Goal: Task Accomplishment & Management: Use online tool/utility

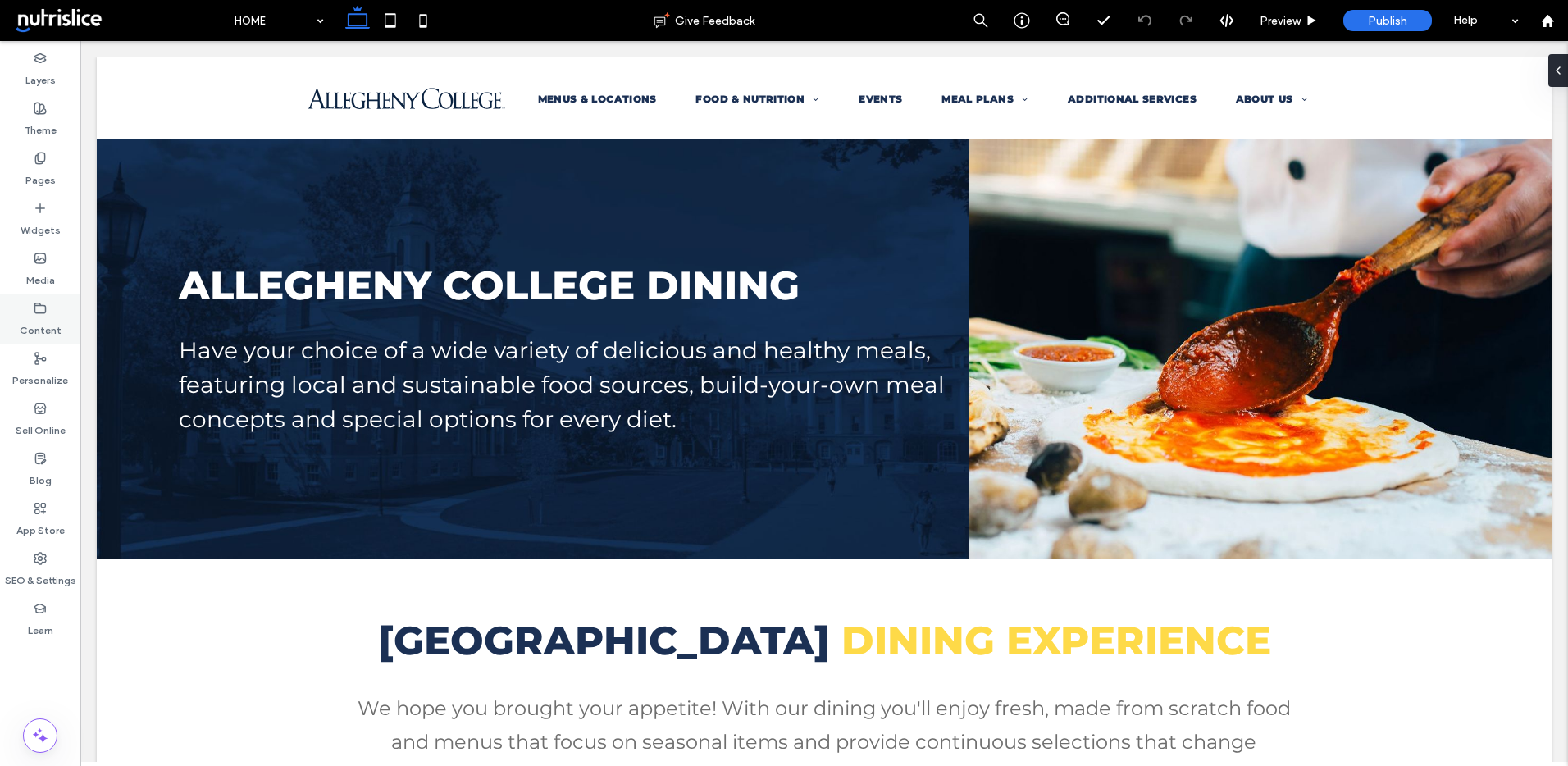
click at [46, 322] on label "Content" at bounding box center [40, 327] width 42 height 23
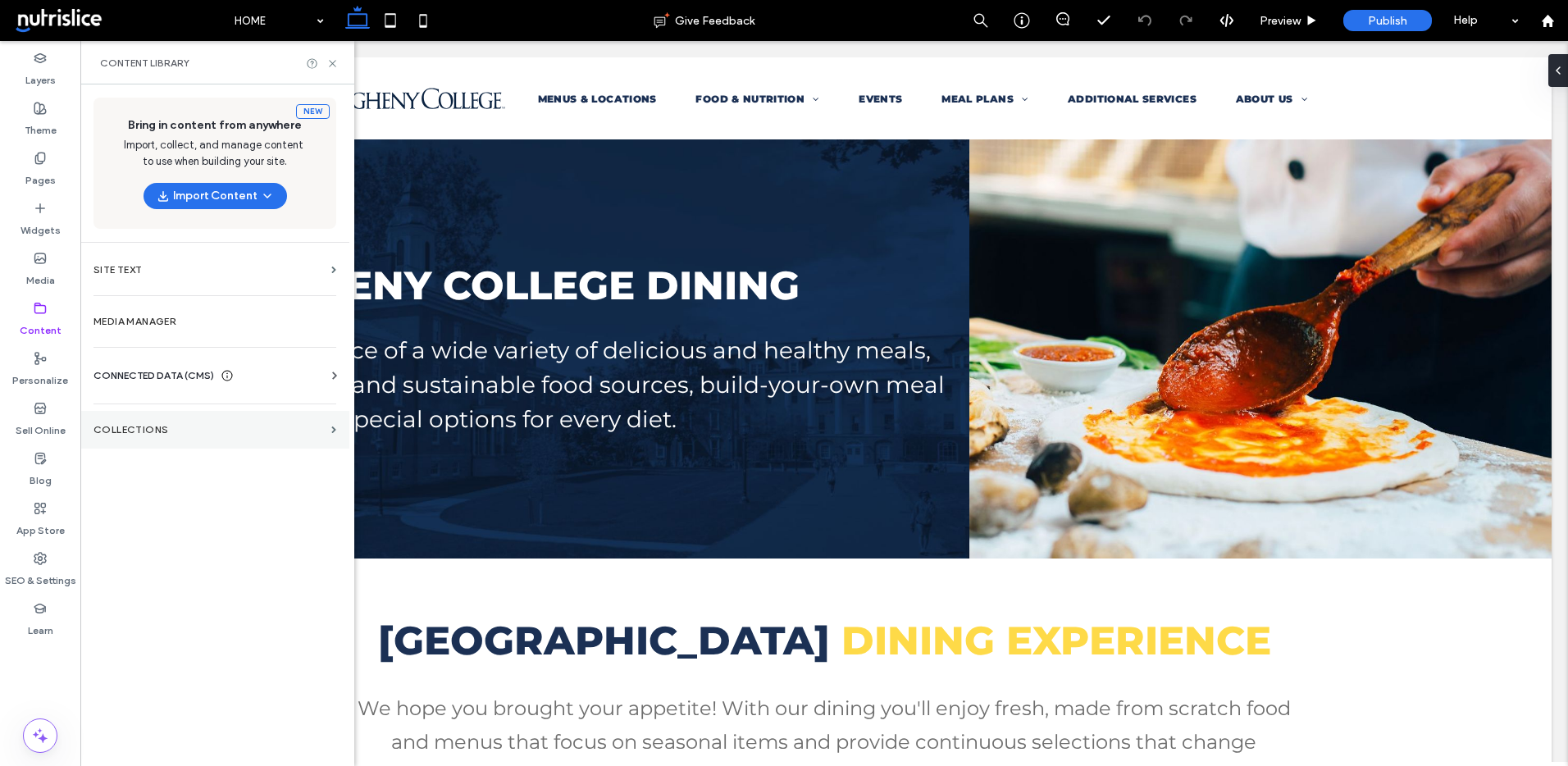
click at [237, 429] on label "Collections" at bounding box center [209, 429] width 231 height 12
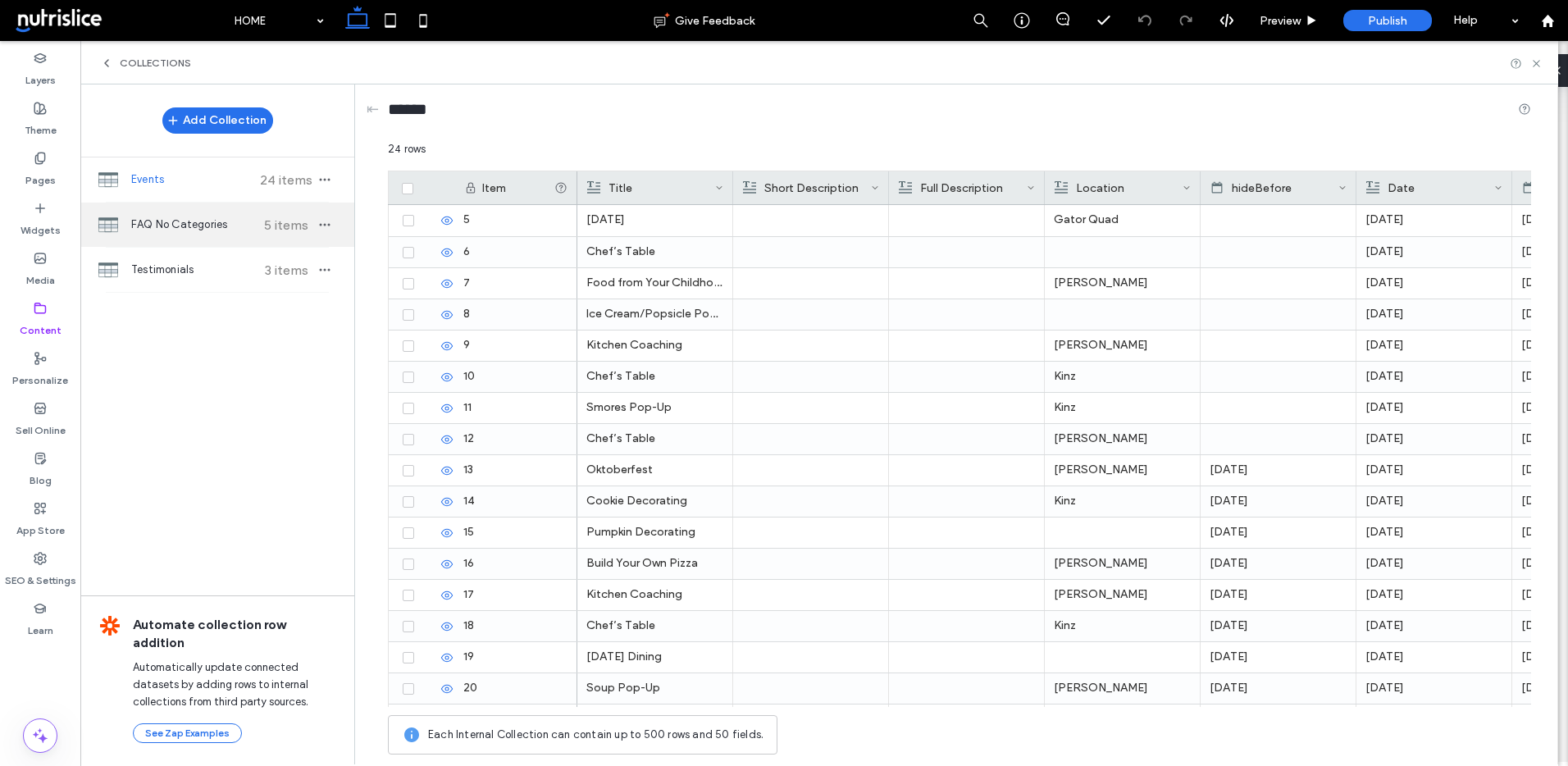
click at [236, 227] on span "FAQ No Categories" at bounding box center [192, 224] width 122 height 16
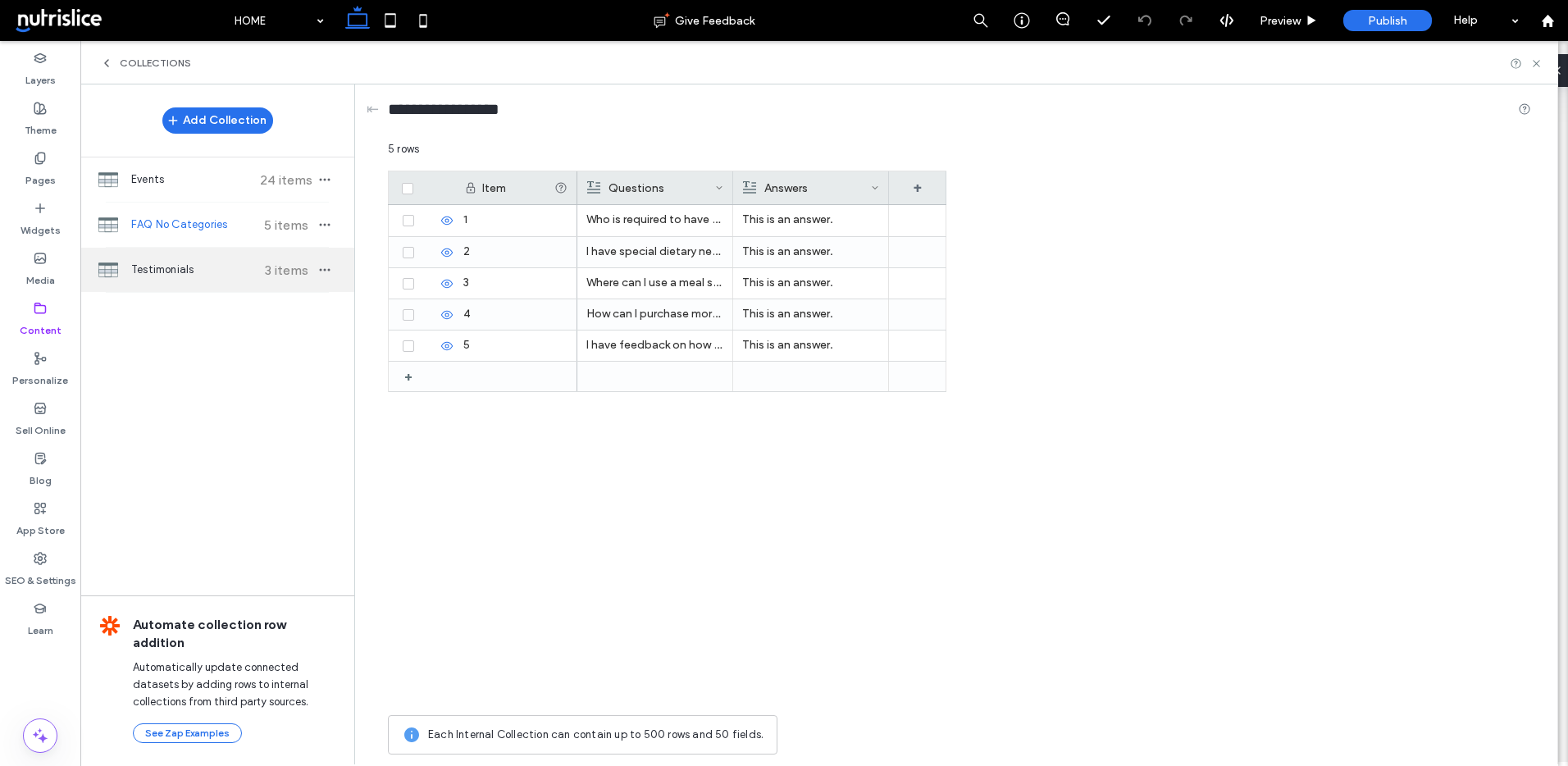
click at [182, 265] on span "Testimonials" at bounding box center [192, 270] width 122 height 16
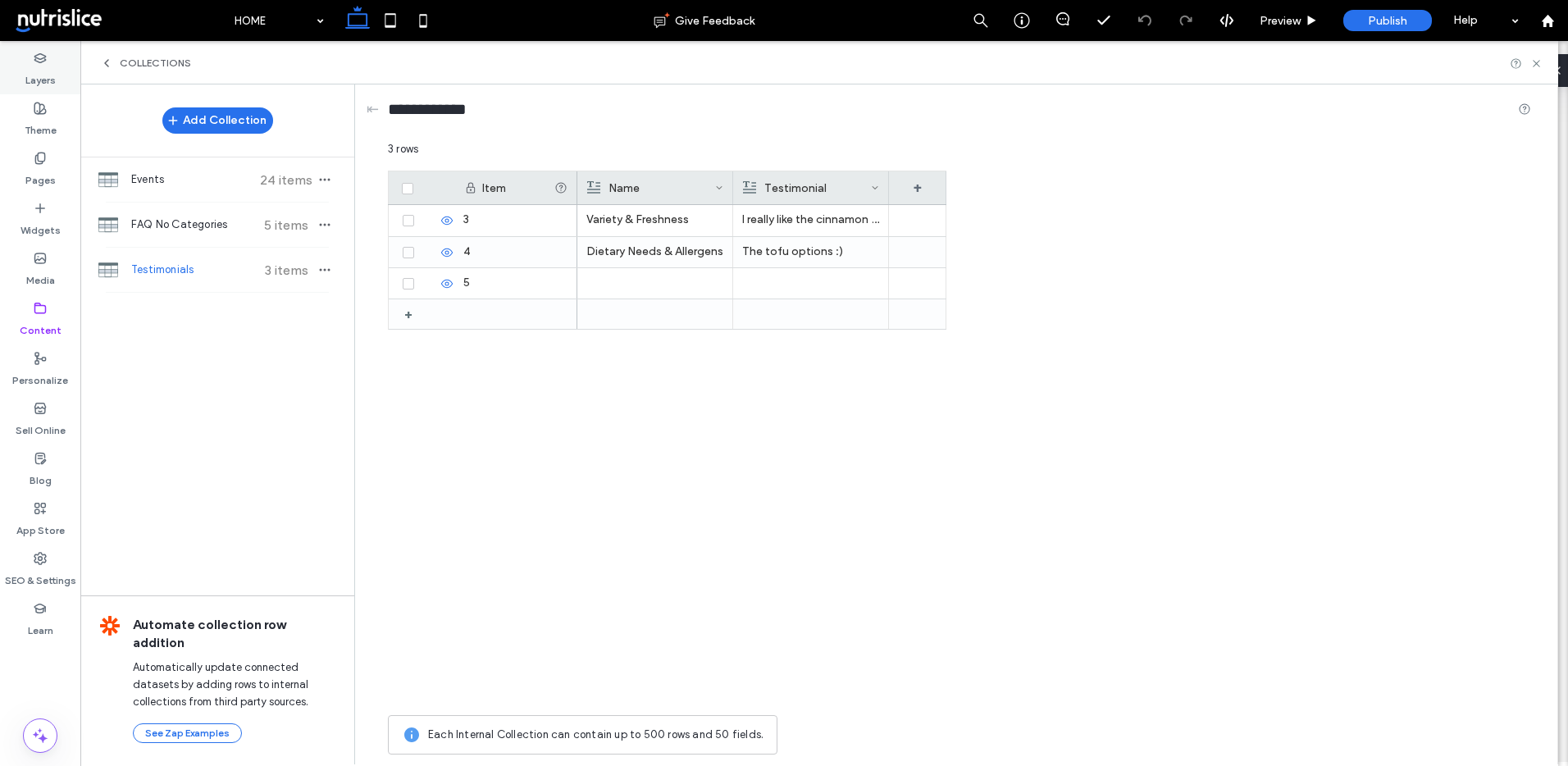
click at [46, 67] on label "Layers" at bounding box center [40, 77] width 30 height 23
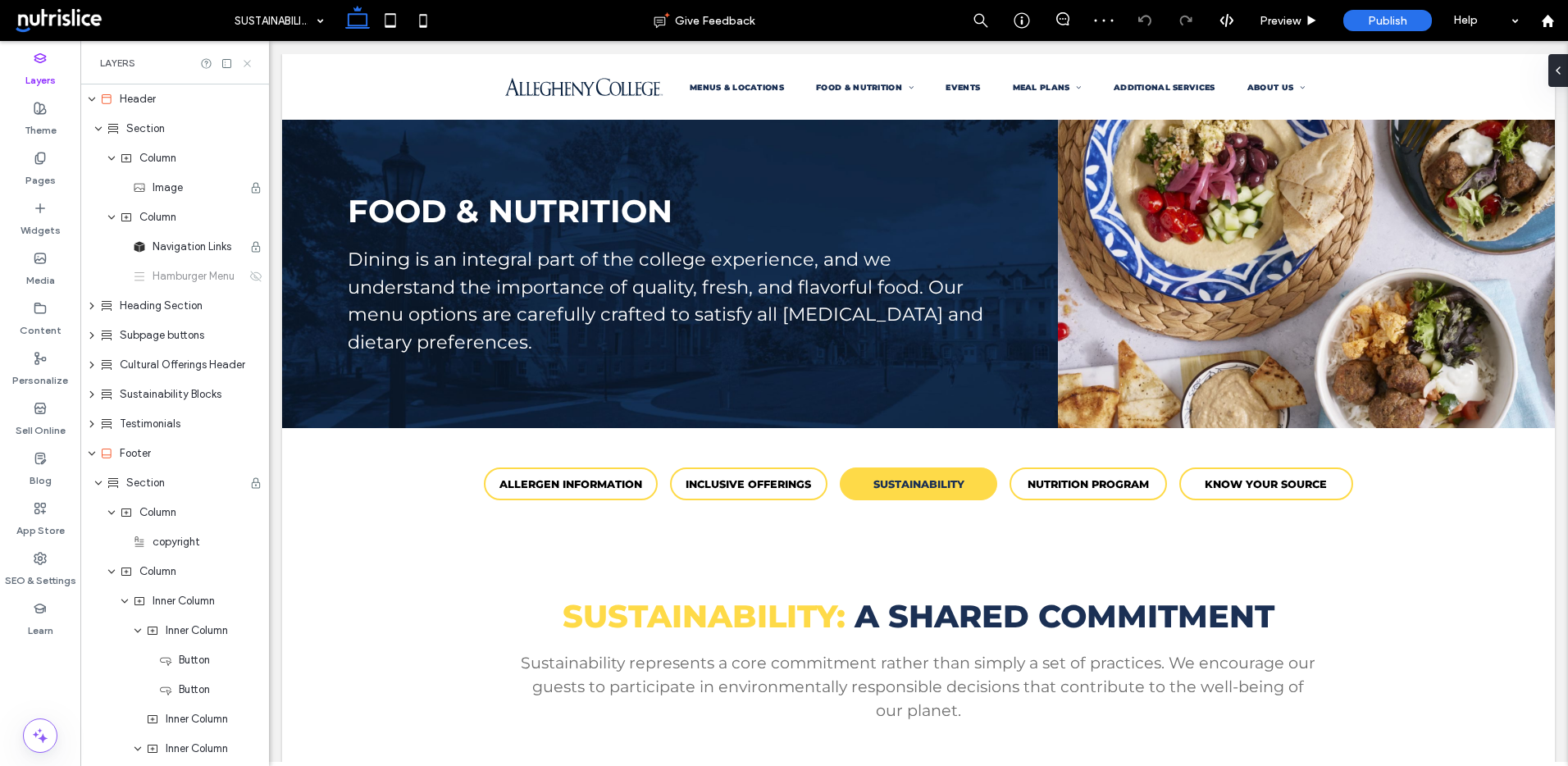
click at [246, 65] on icon at bounding box center [247, 63] width 13 height 12
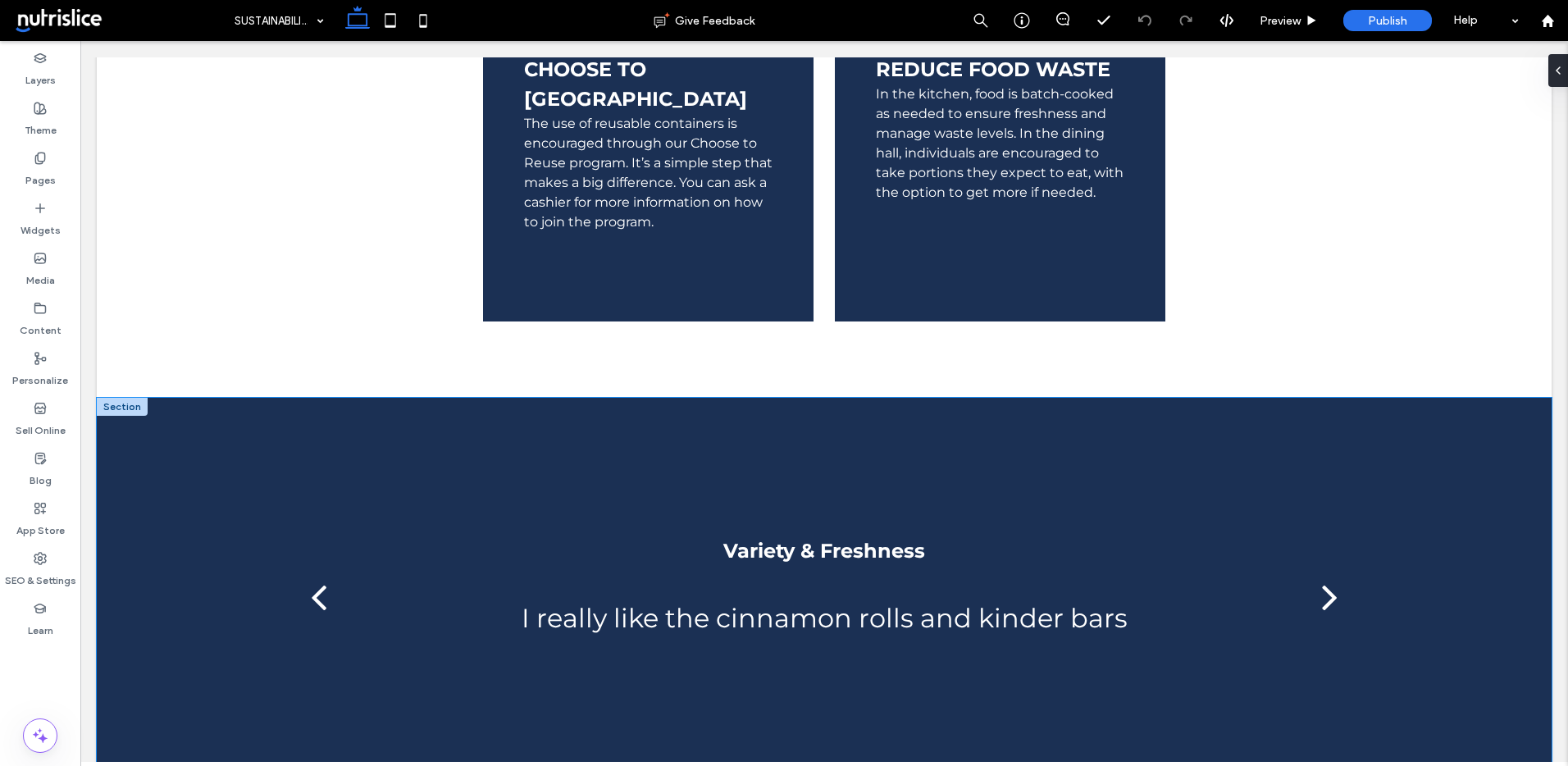
scroll to position [1520, 0]
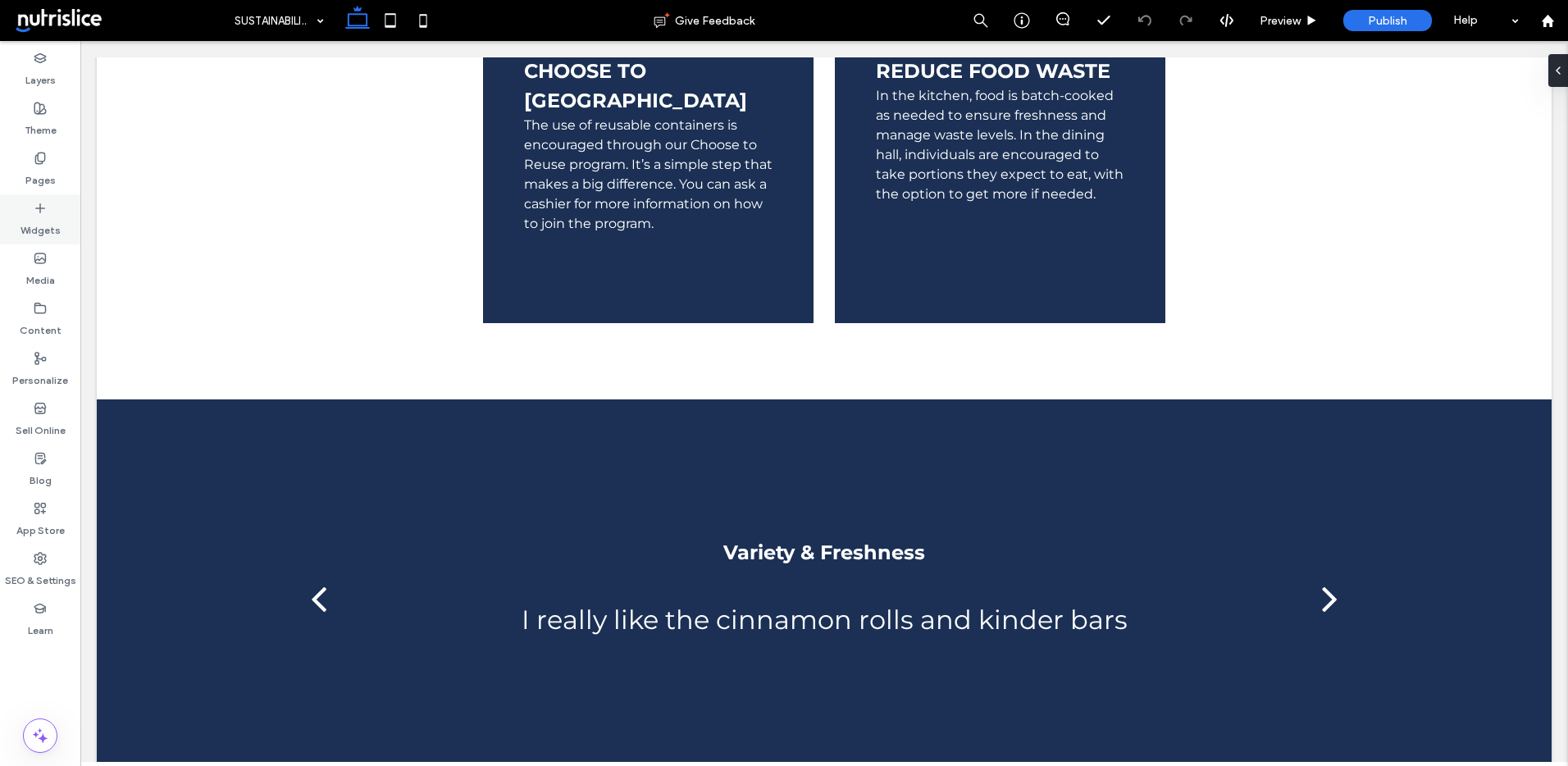
click at [25, 213] on div "Widgets" at bounding box center [40, 220] width 80 height 50
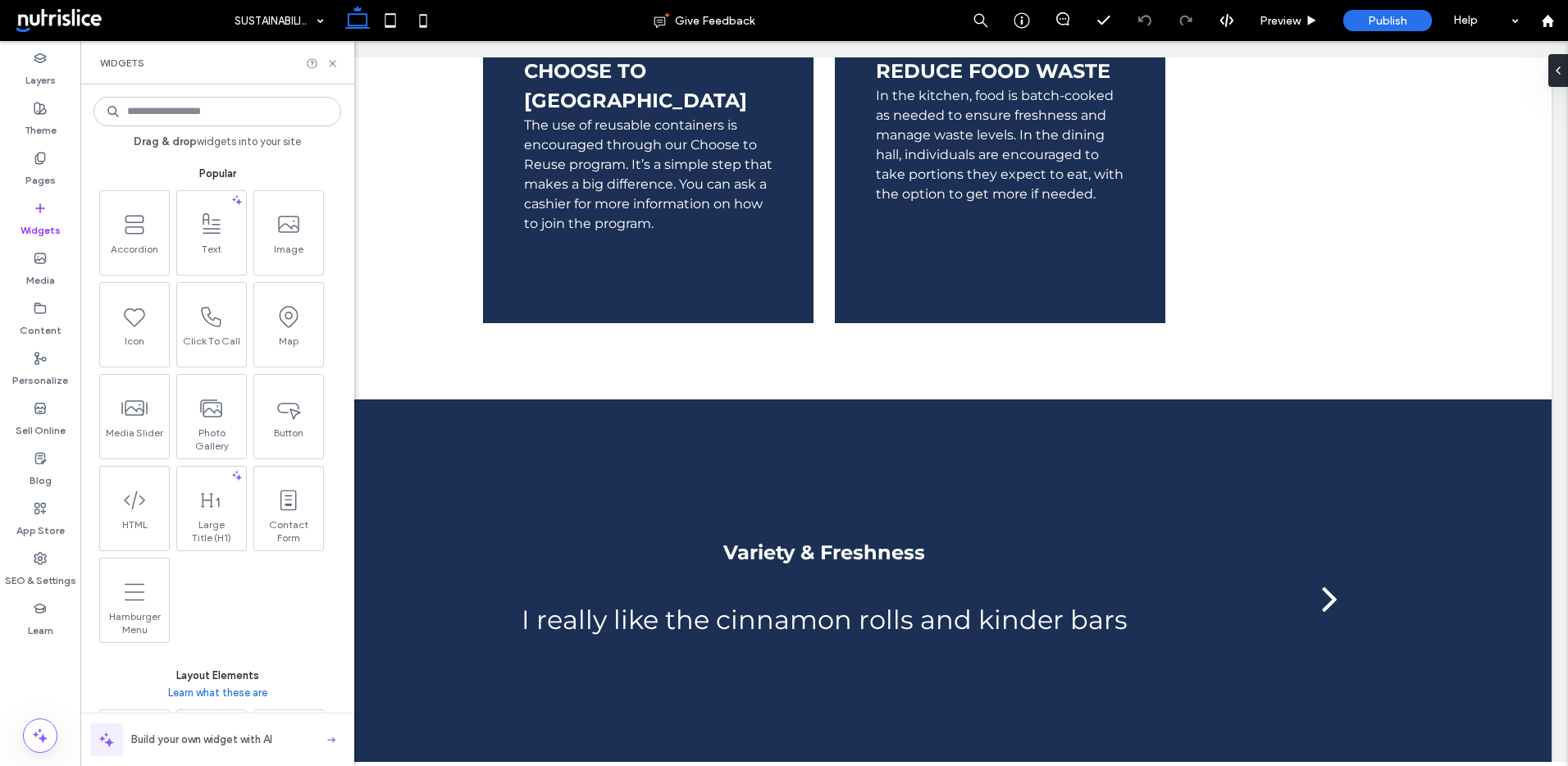
click at [337, 72] on div "Widgets" at bounding box center [217, 62] width 274 height 44
click at [329, 66] on use at bounding box center [331, 62] width 6 height 6
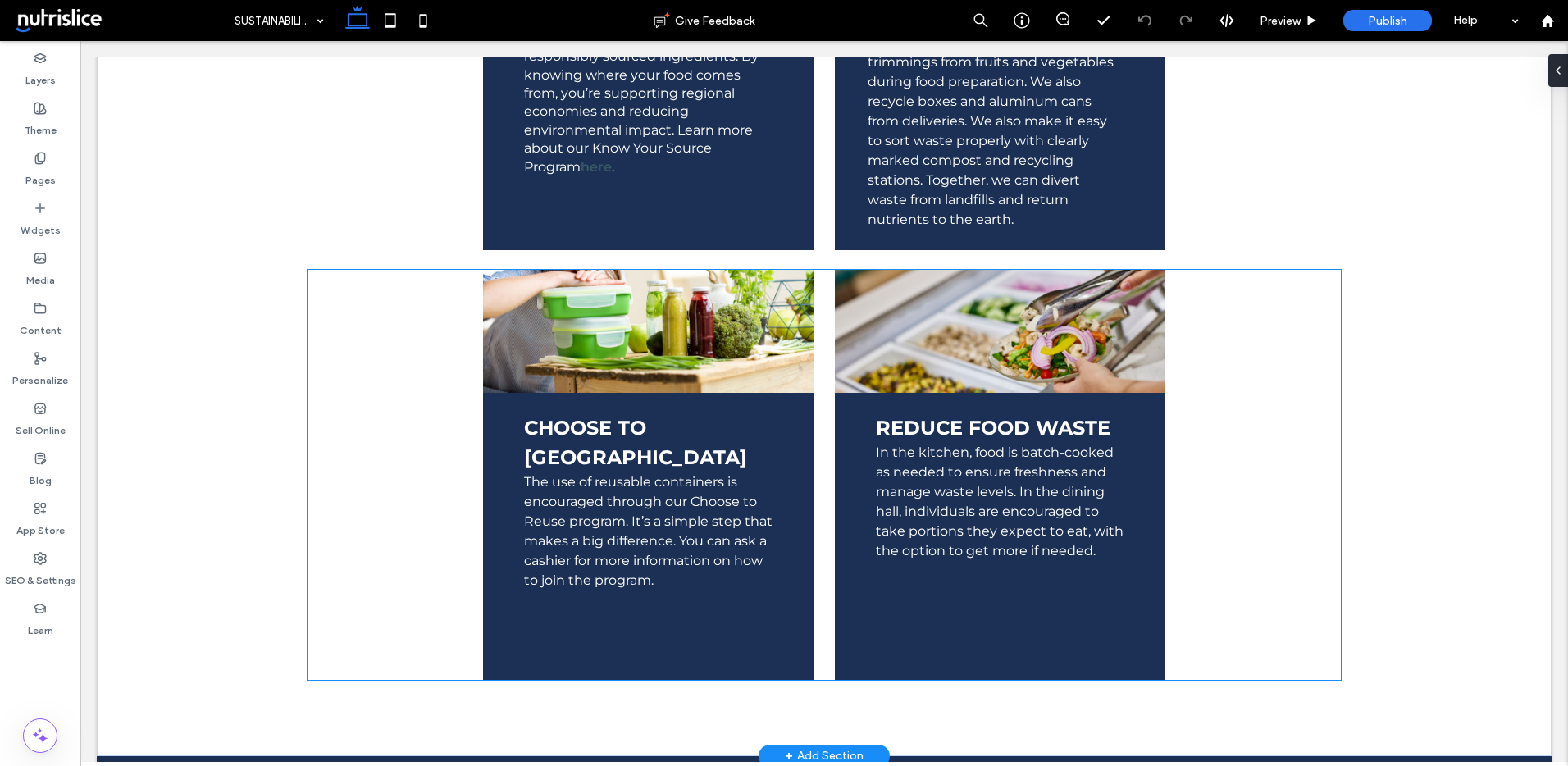
scroll to position [1167, 0]
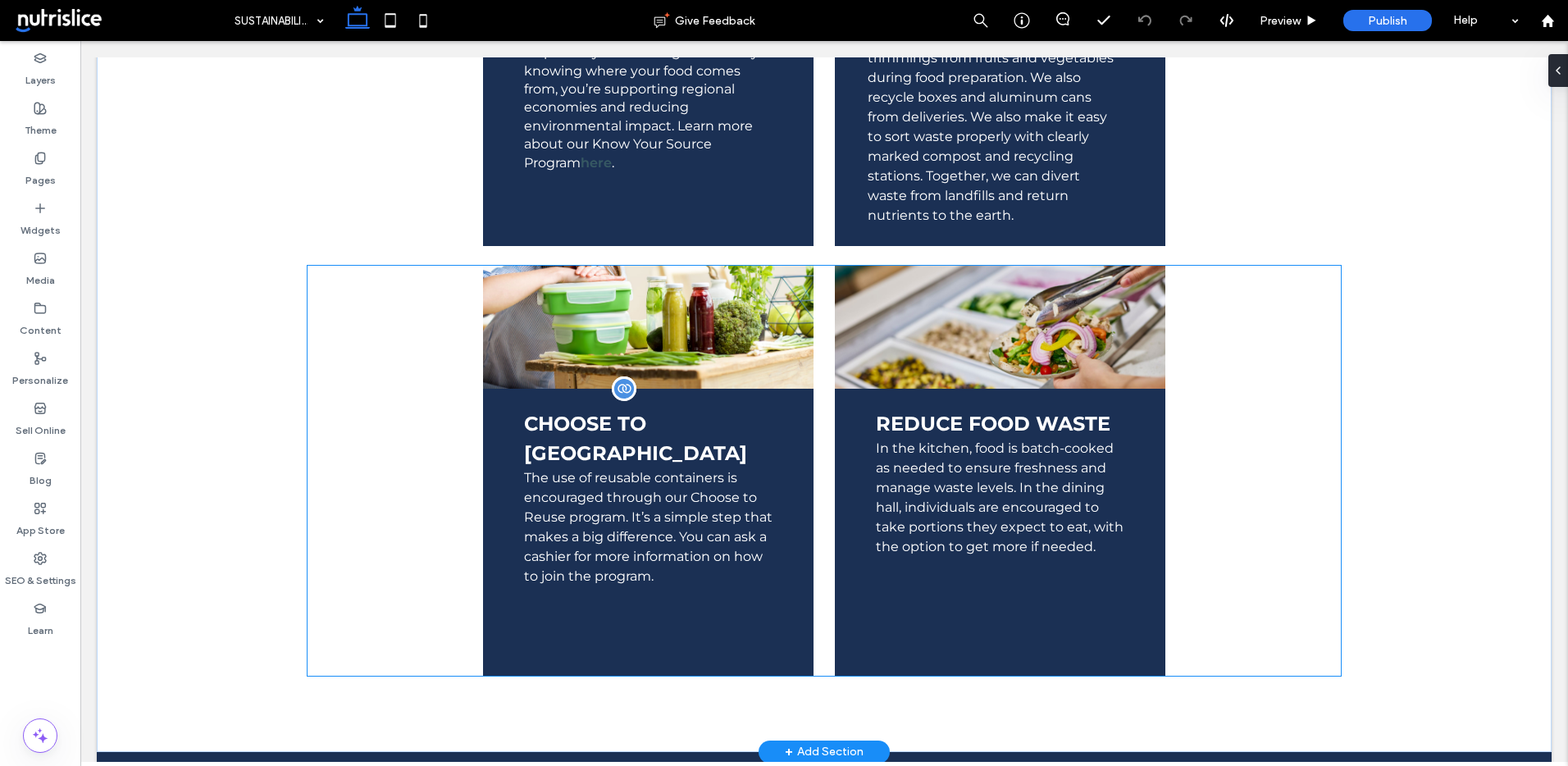
click at [699, 388] on div "CHOOSE TO REUSE The use of reusable containers is encouraged through our Choose…" at bounding box center [648, 531] width 330 height 287
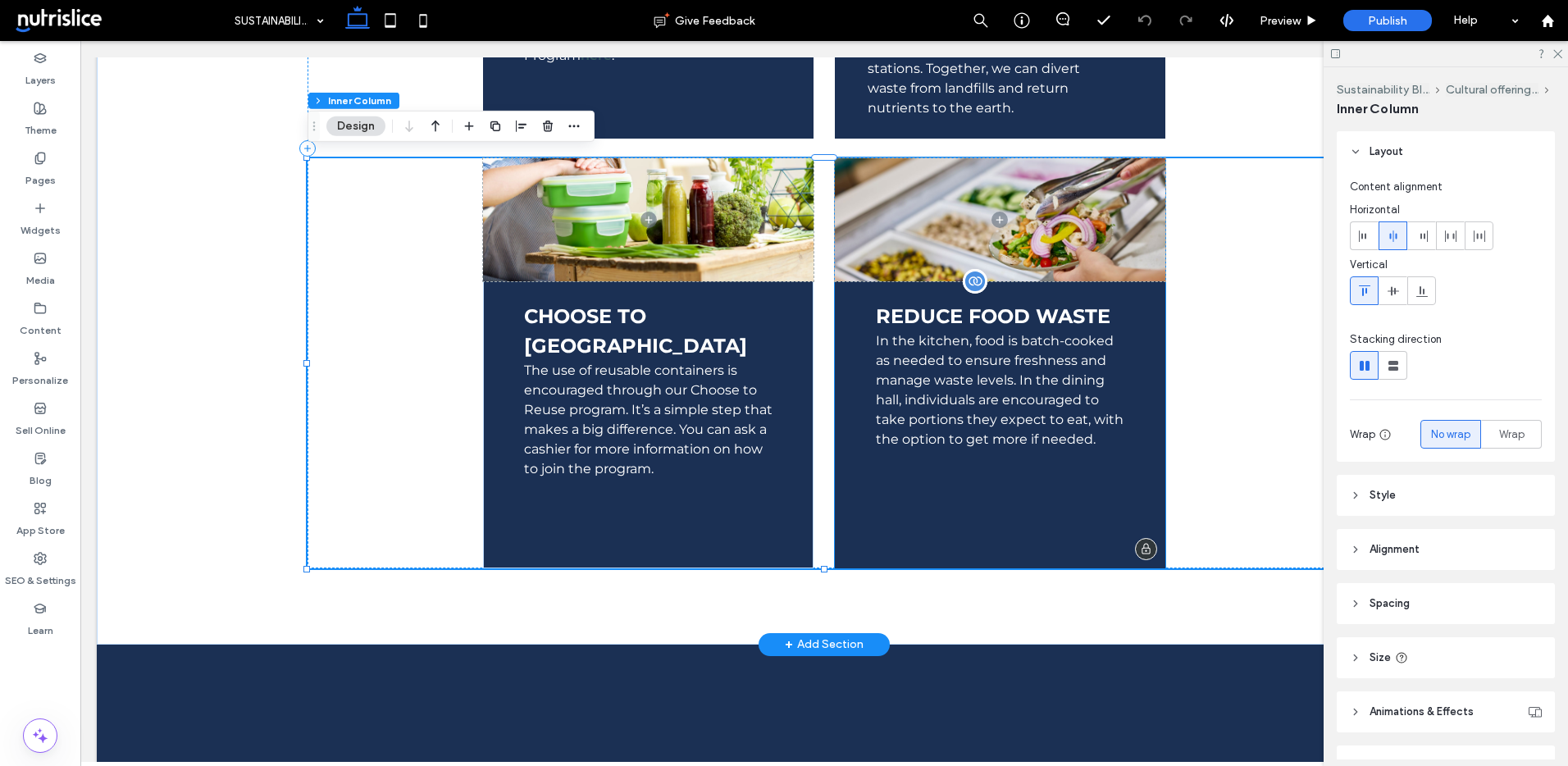
scroll to position [1281, 0]
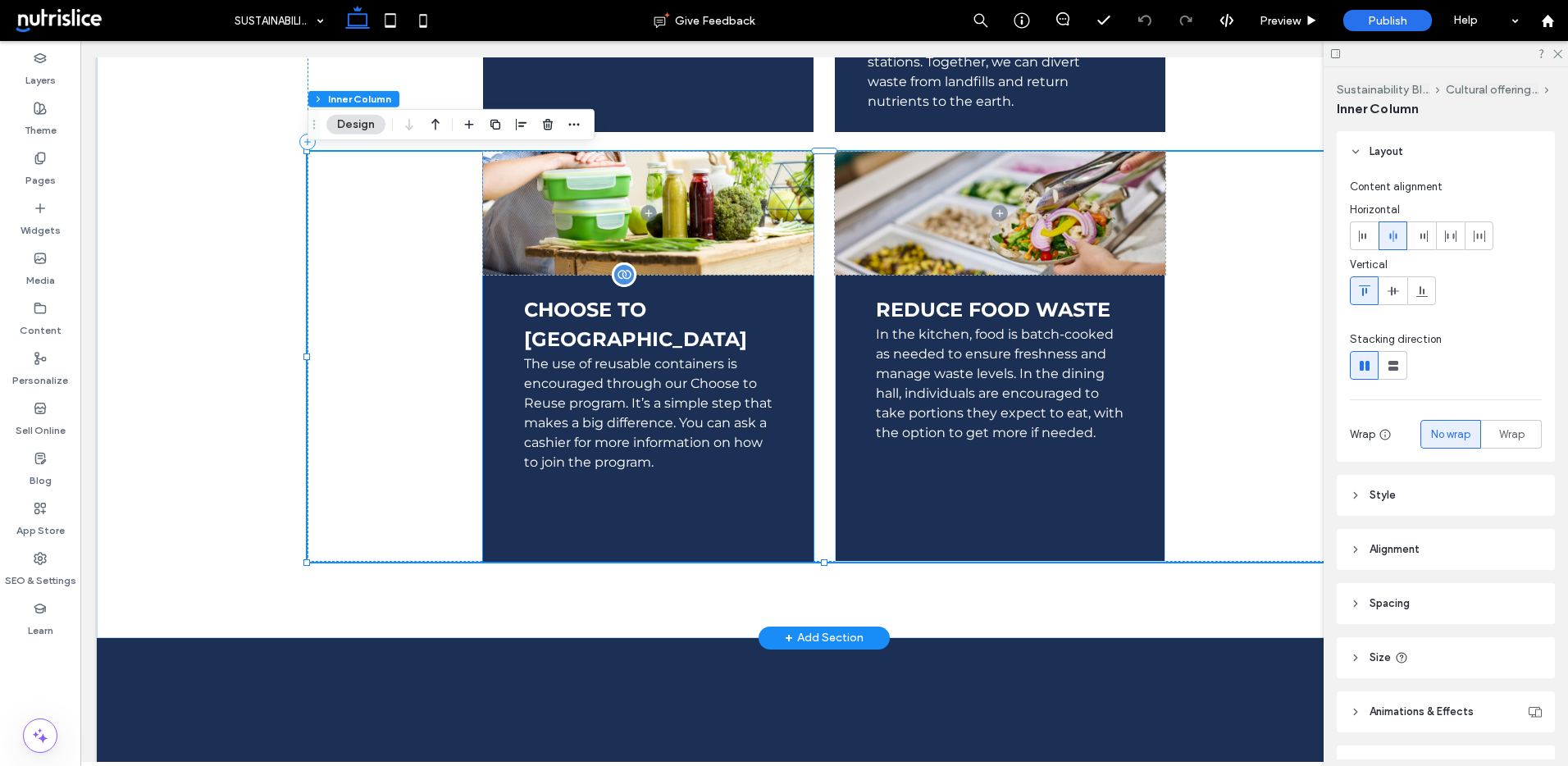
click at [594, 356] on span "The use of reusable containers is encouraged through our Choose to Reuse progra…" at bounding box center [648, 413] width 248 height 114
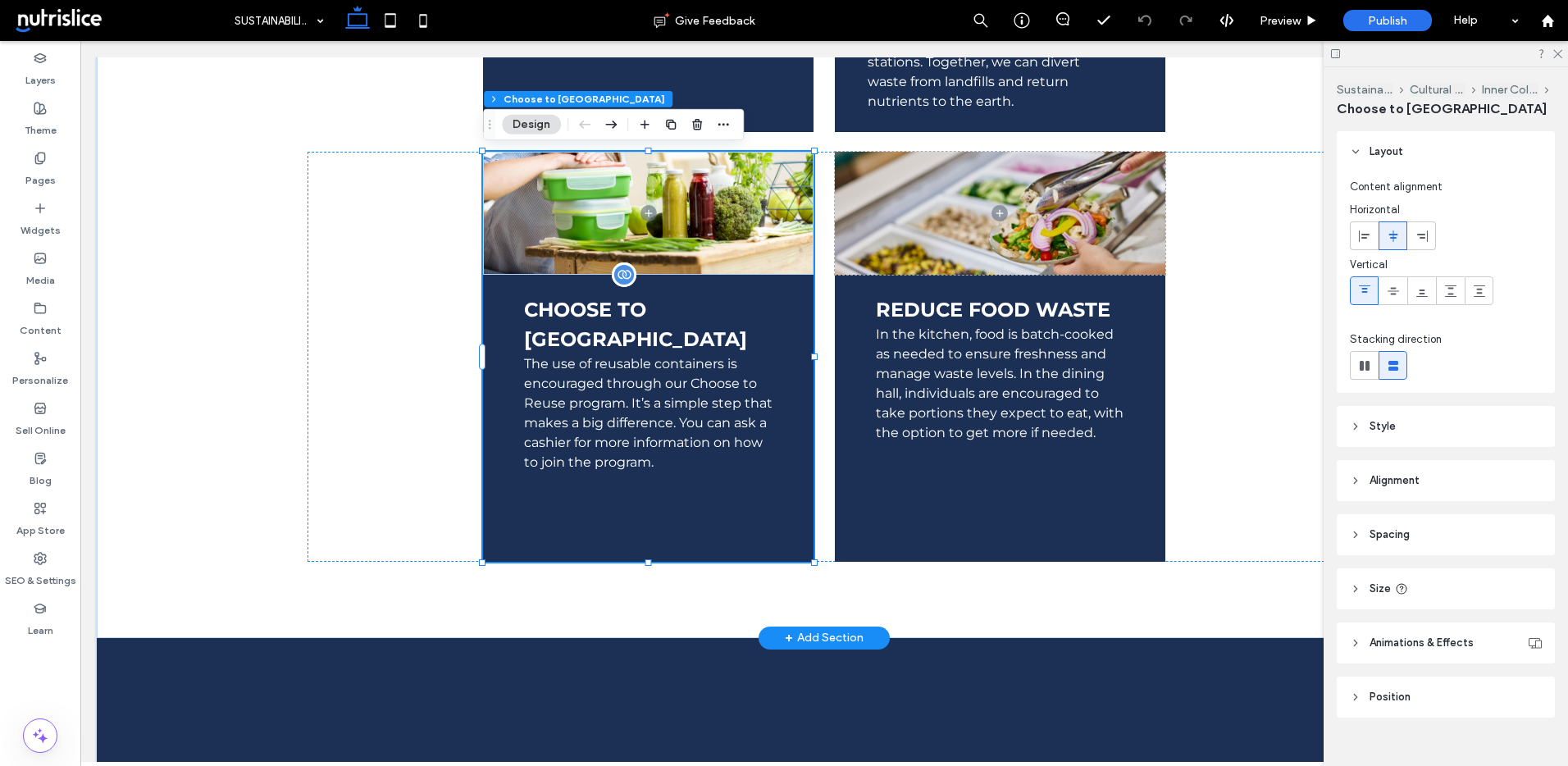
click at [594, 356] on span "The use of reusable containers is encouraged through our Choose to Reuse progra…" at bounding box center [648, 413] width 248 height 114
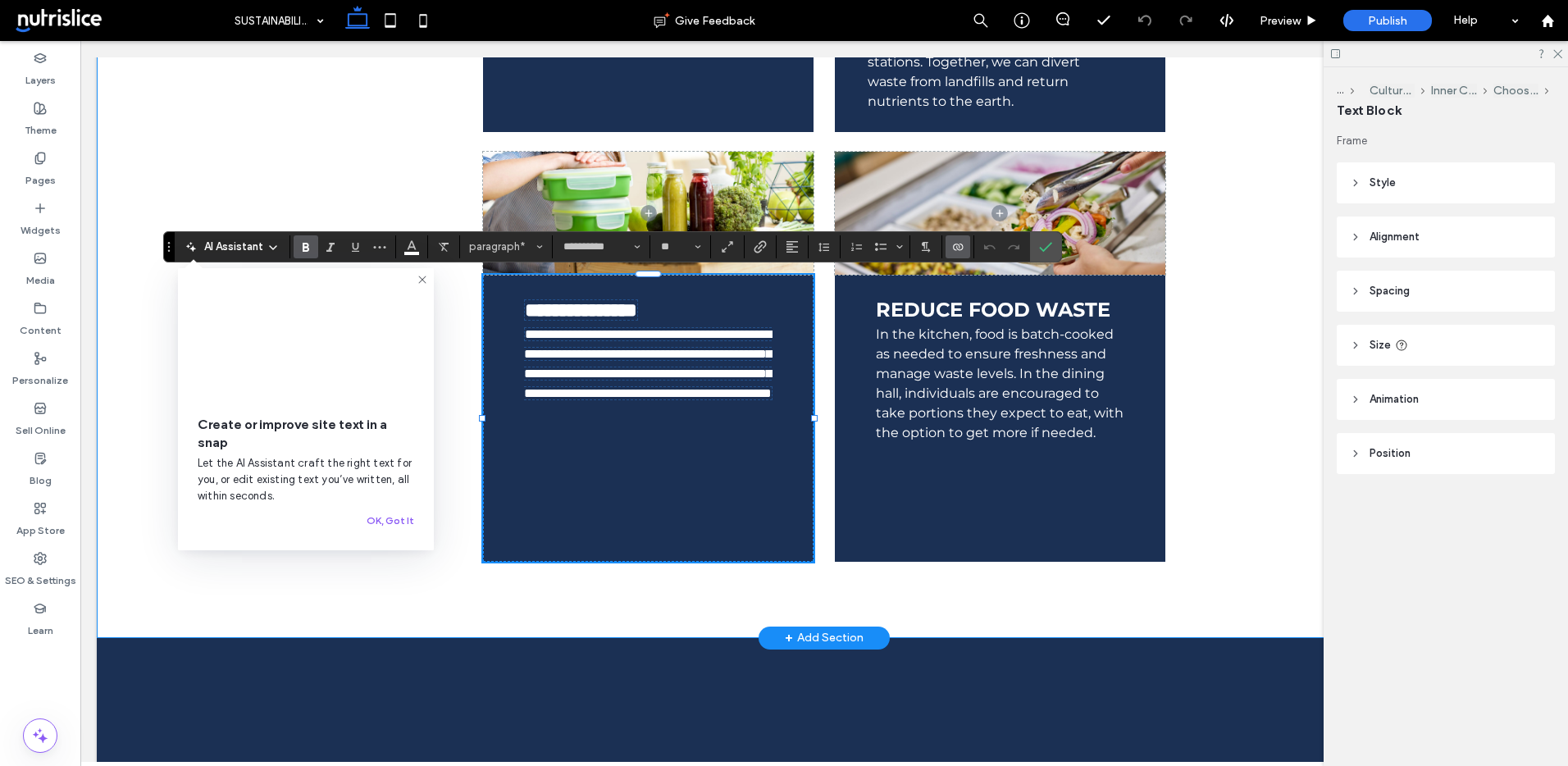
click at [985, 595] on div "**********" at bounding box center [824, 150] width 1099 height 974
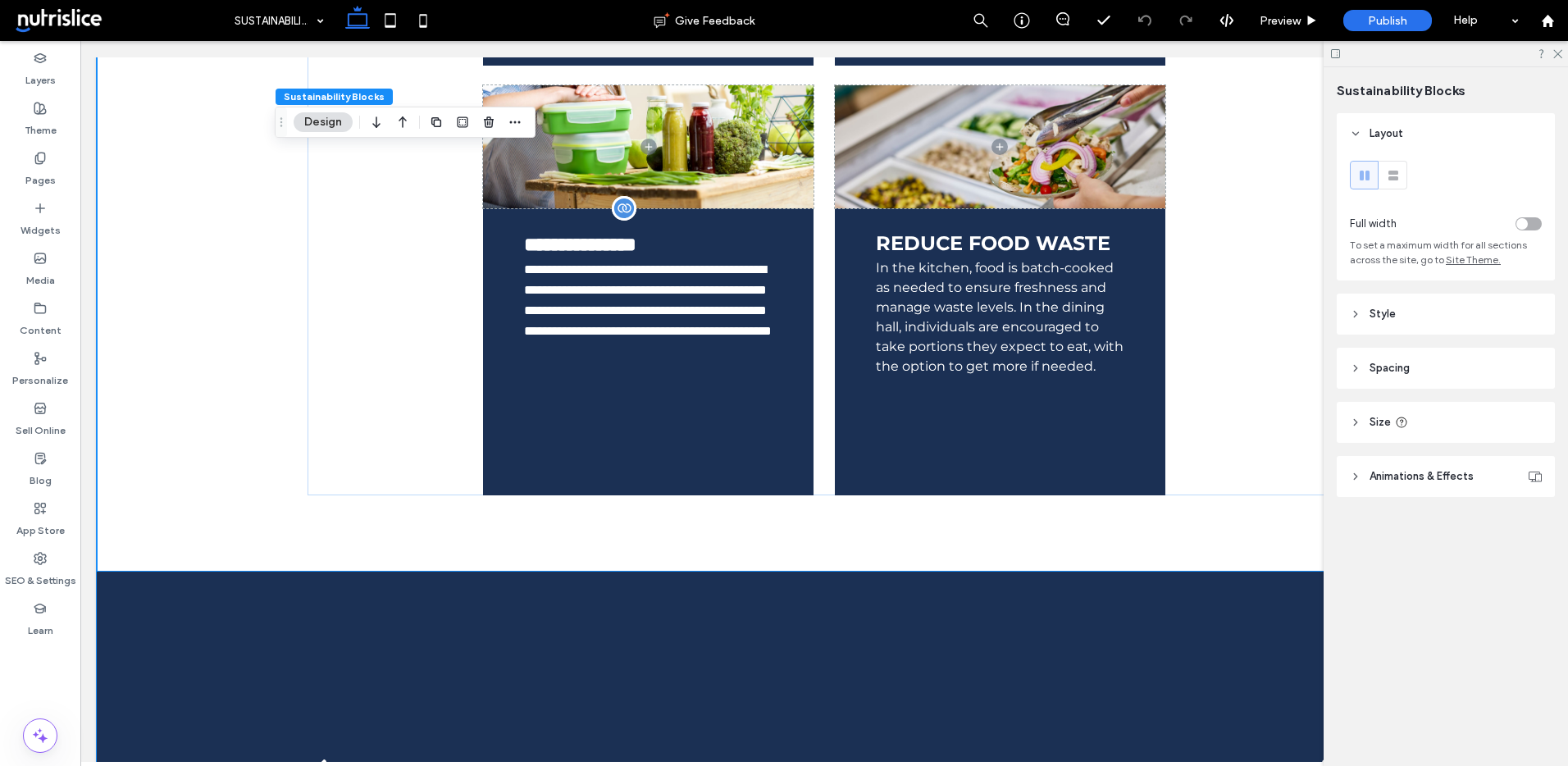
scroll to position [1260, 0]
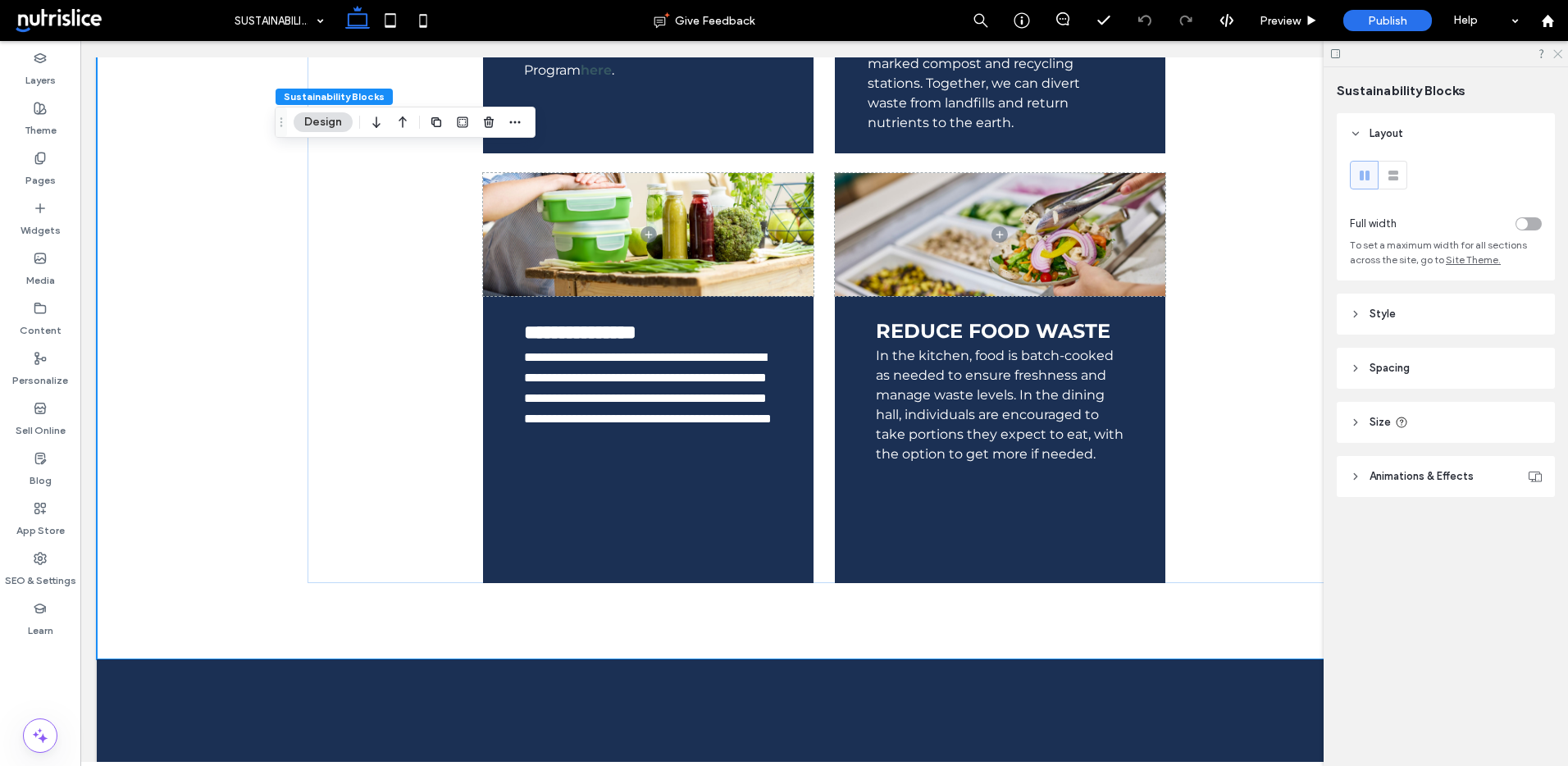
click at [1558, 53] on icon at bounding box center [1557, 53] width 11 height 11
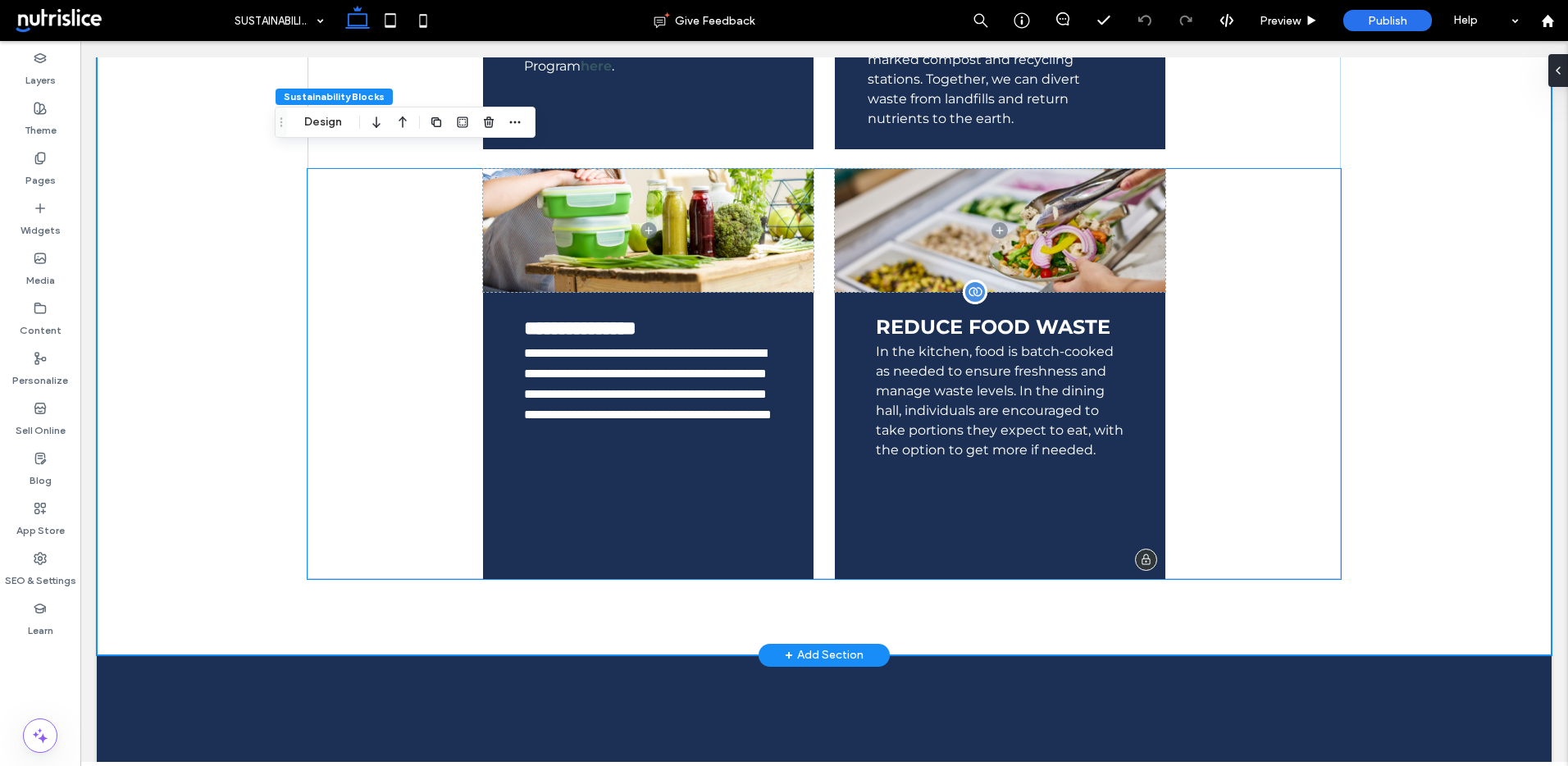
scroll to position [1274, 0]
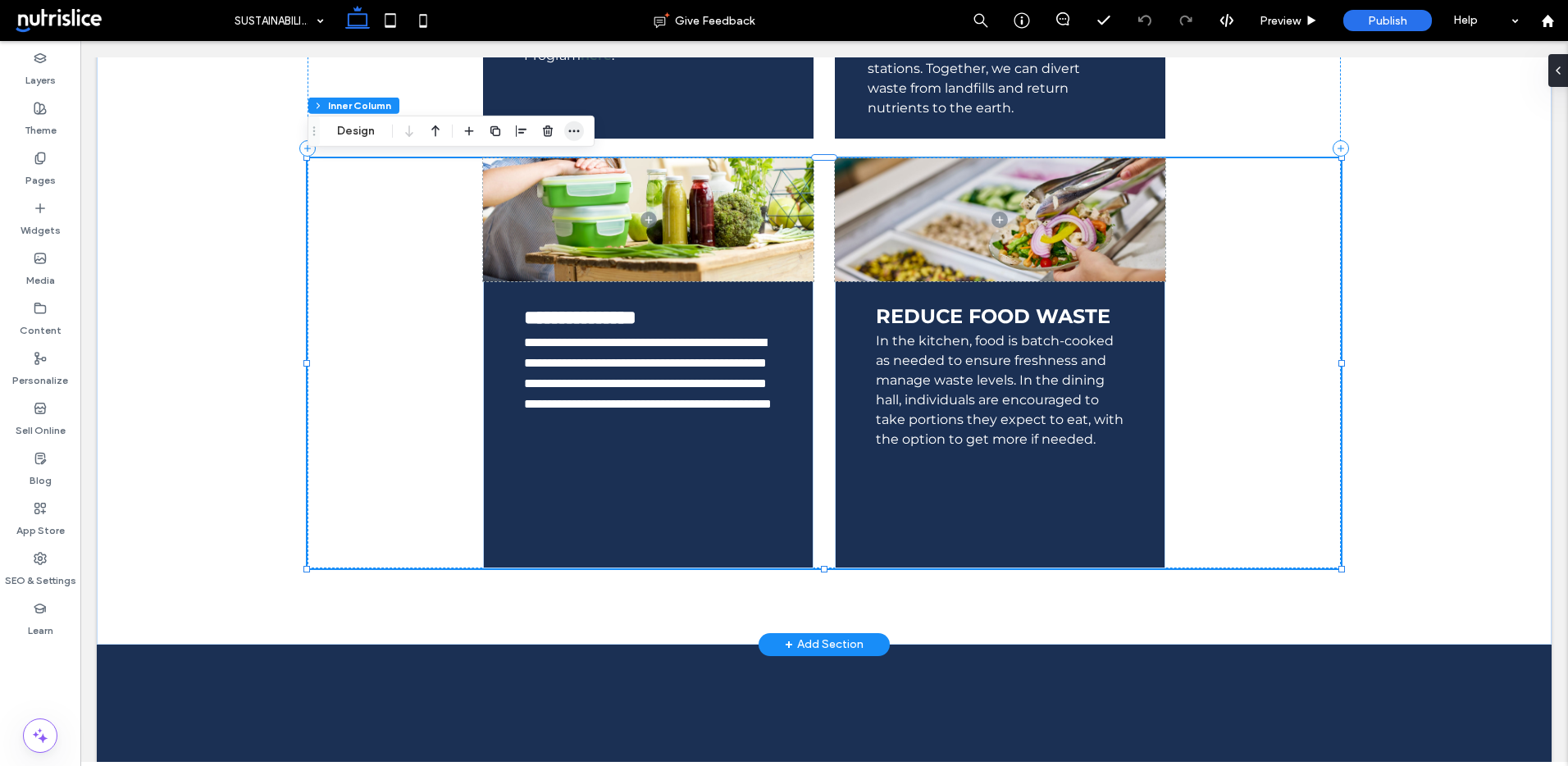
click at [578, 125] on icon "button" at bounding box center [574, 131] width 13 height 13
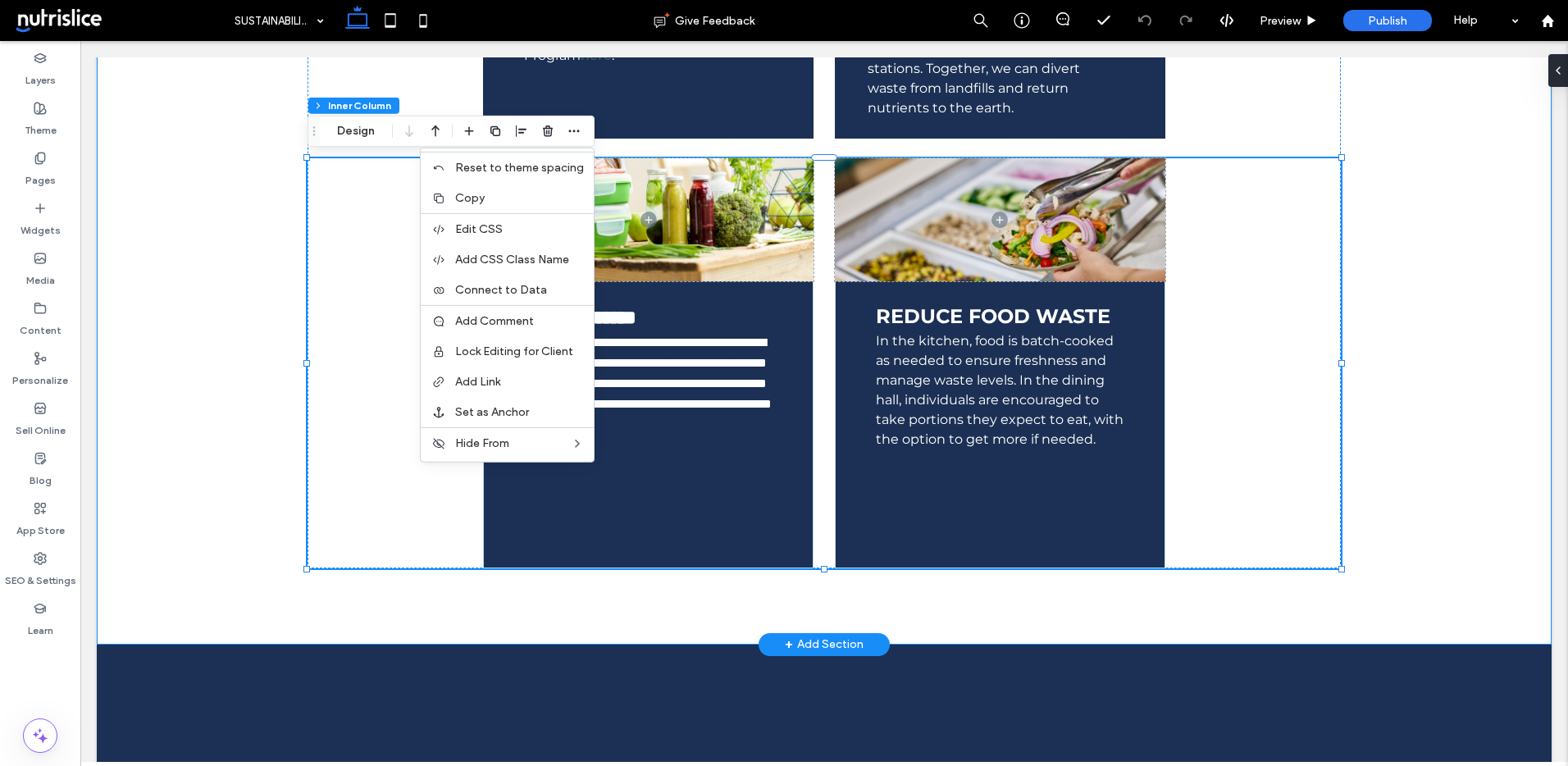
click at [223, 249] on div "KNOW YOUR SOURCE We proudly partner with local farmers and producers to bring y…" at bounding box center [823, 157] width 1455 height 974
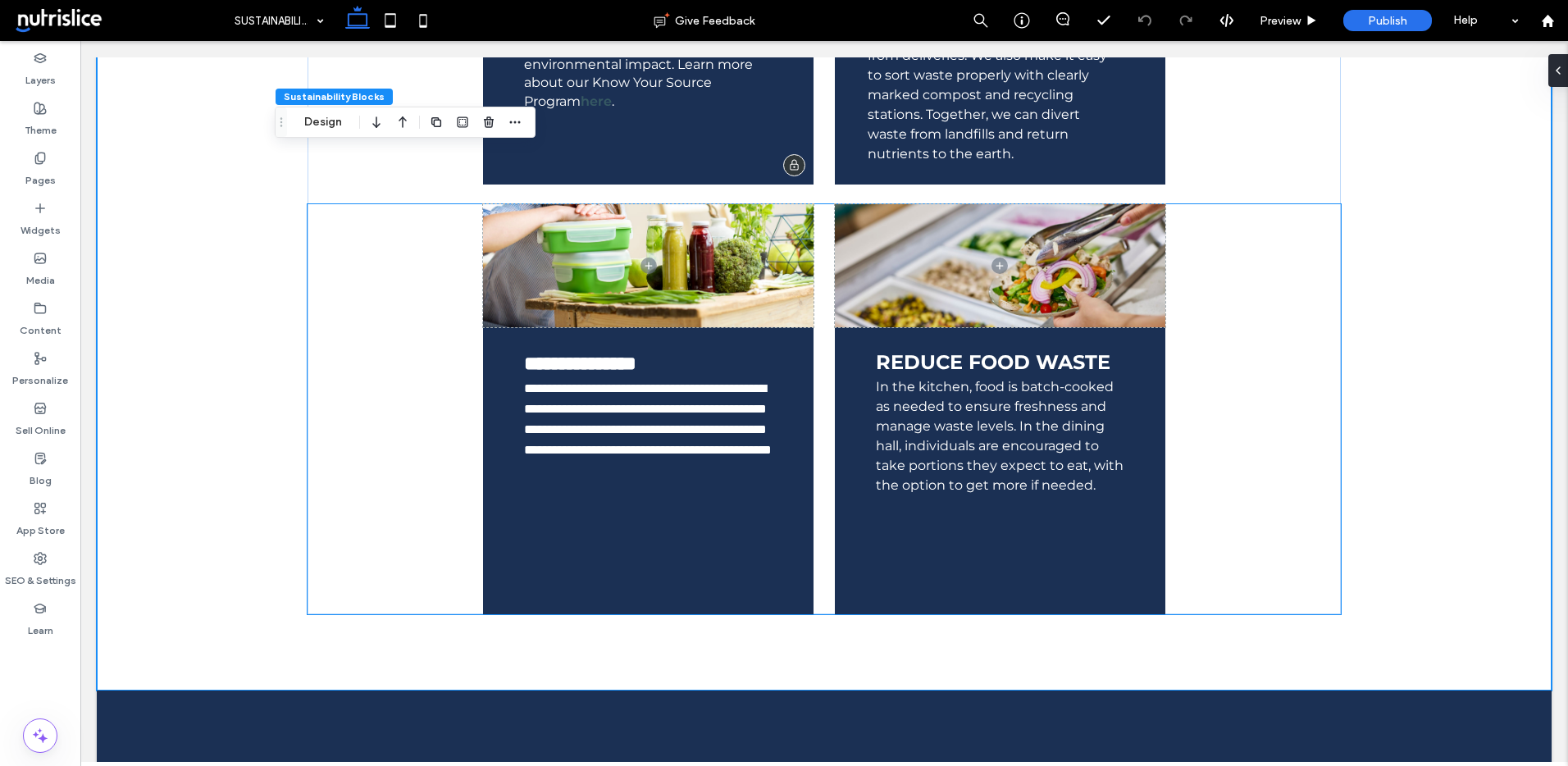
scroll to position [1233, 0]
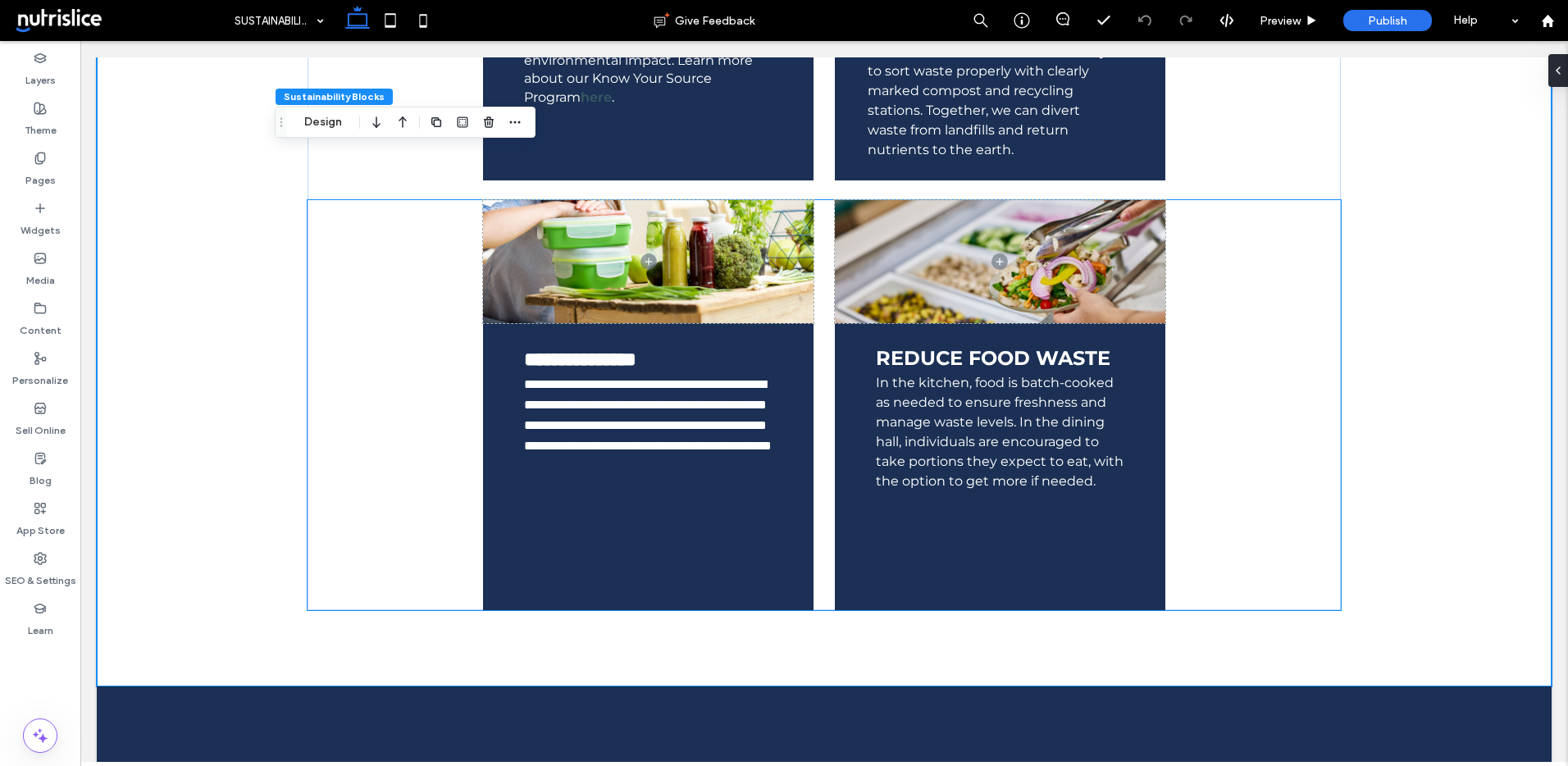
click at [1223, 301] on div "**********" at bounding box center [823, 404] width 1033 height 410
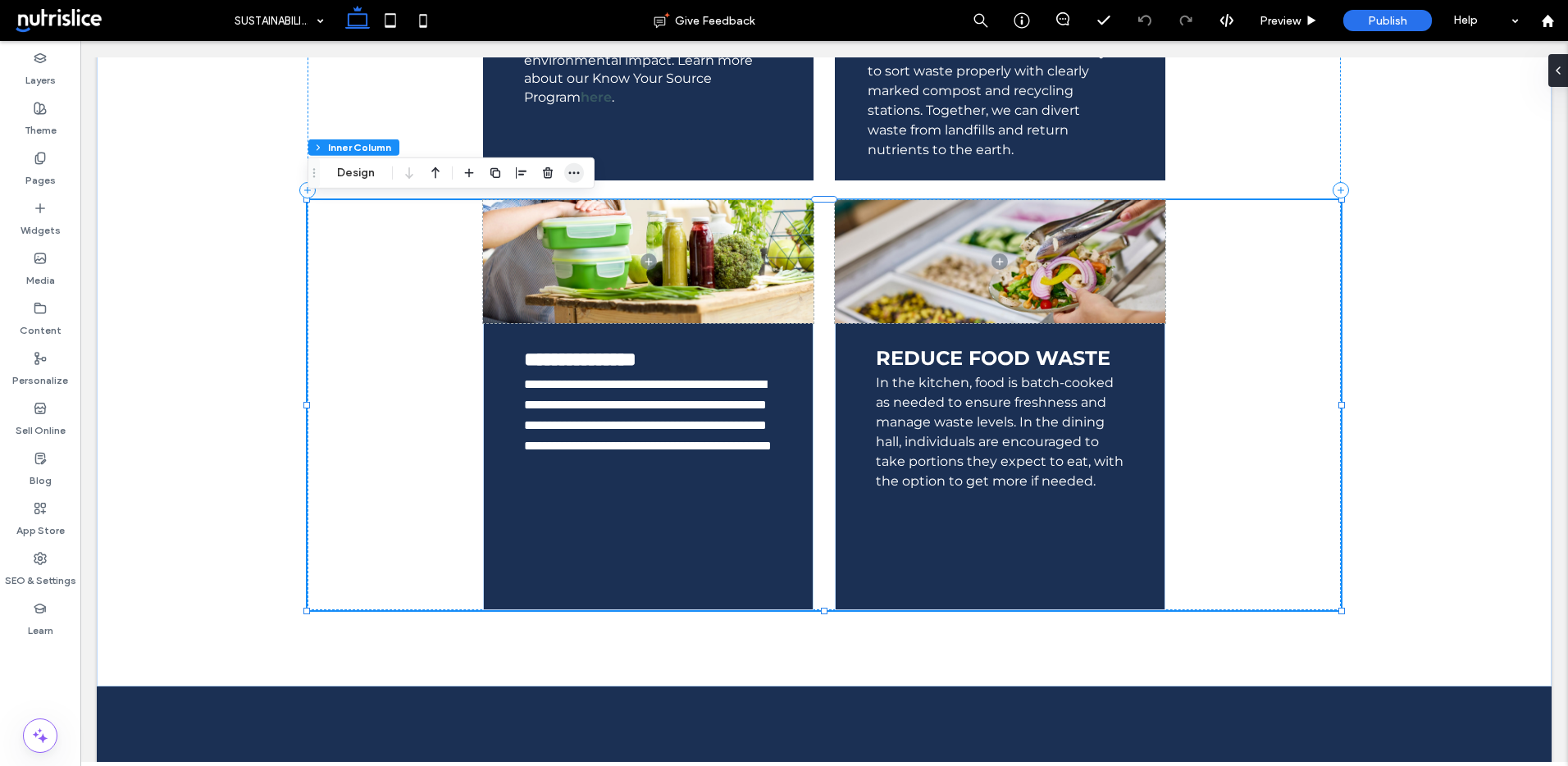
click at [577, 180] on span "button" at bounding box center [574, 173] width 20 height 20
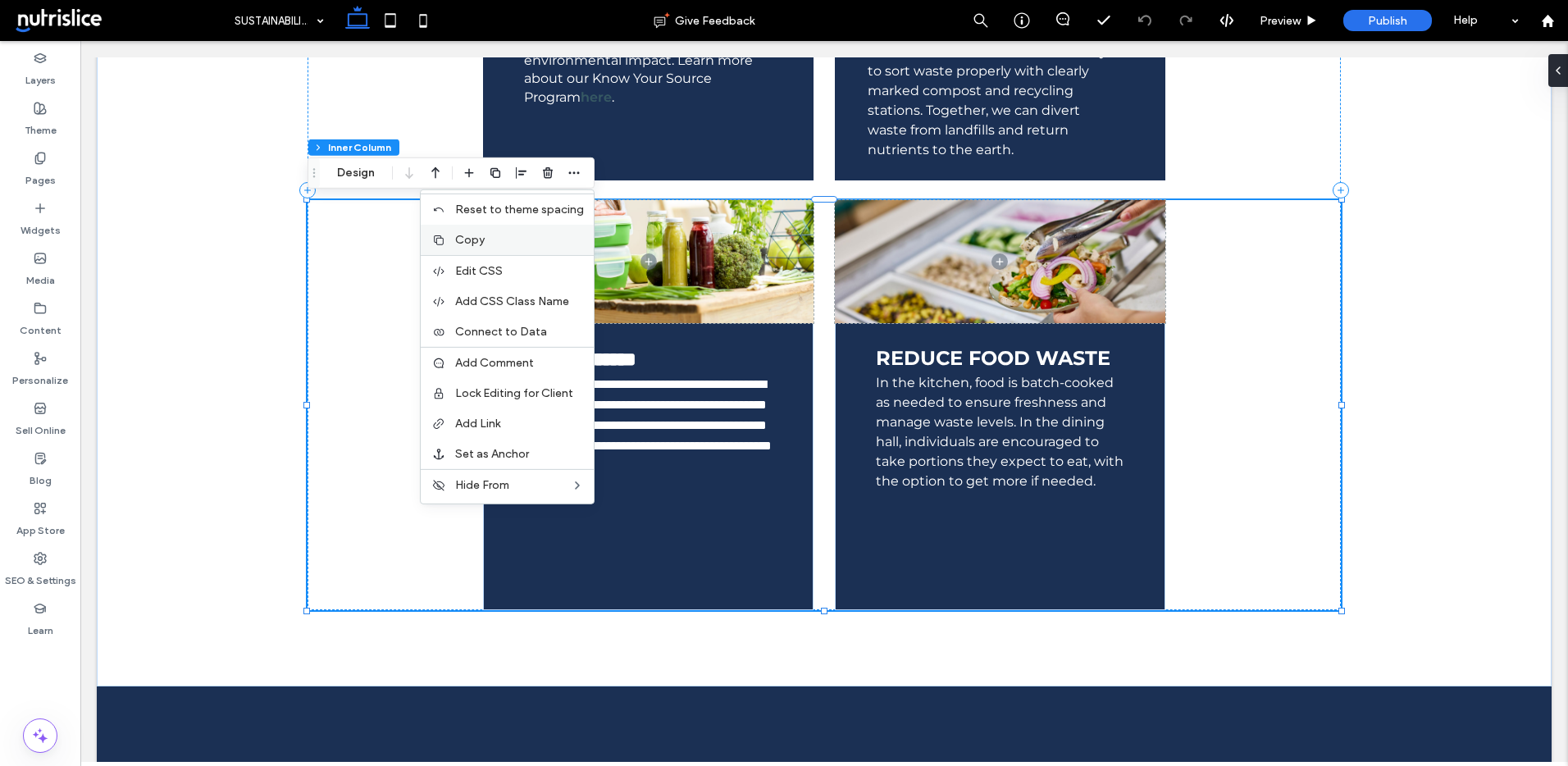
click at [468, 245] on span "Copy" at bounding box center [470, 240] width 29 height 14
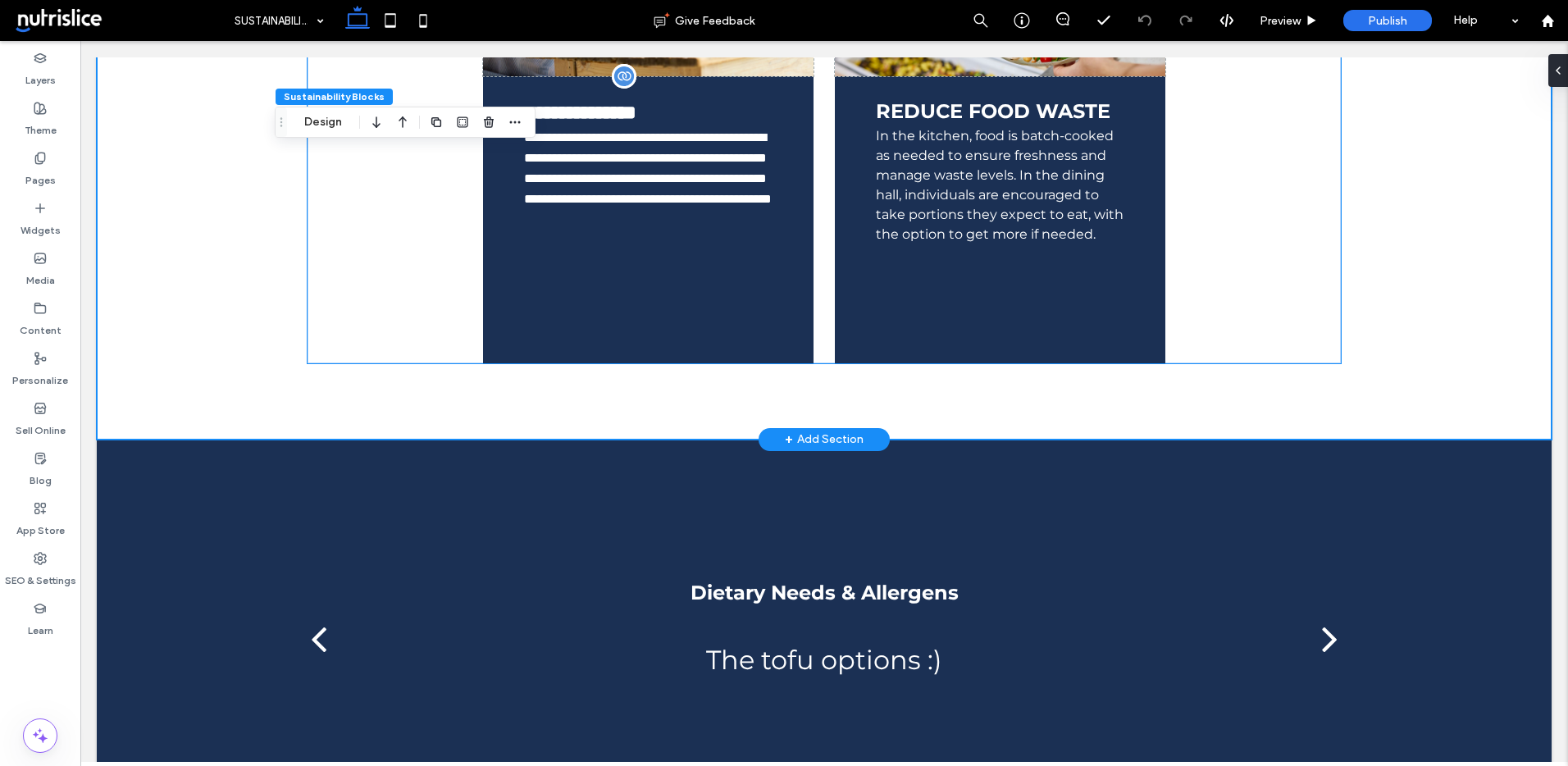
scroll to position [1474, 0]
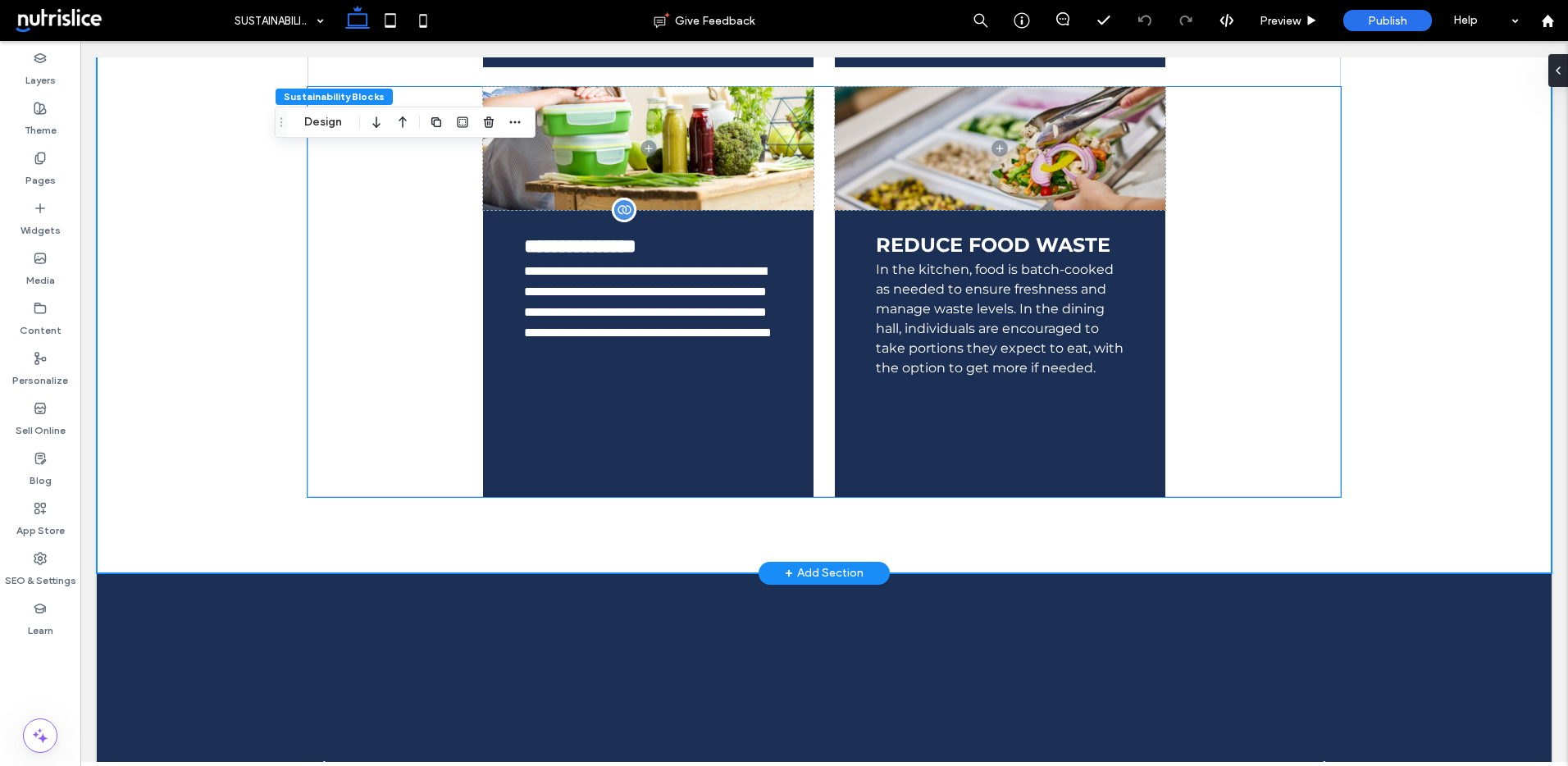
scroll to position [1340, 0]
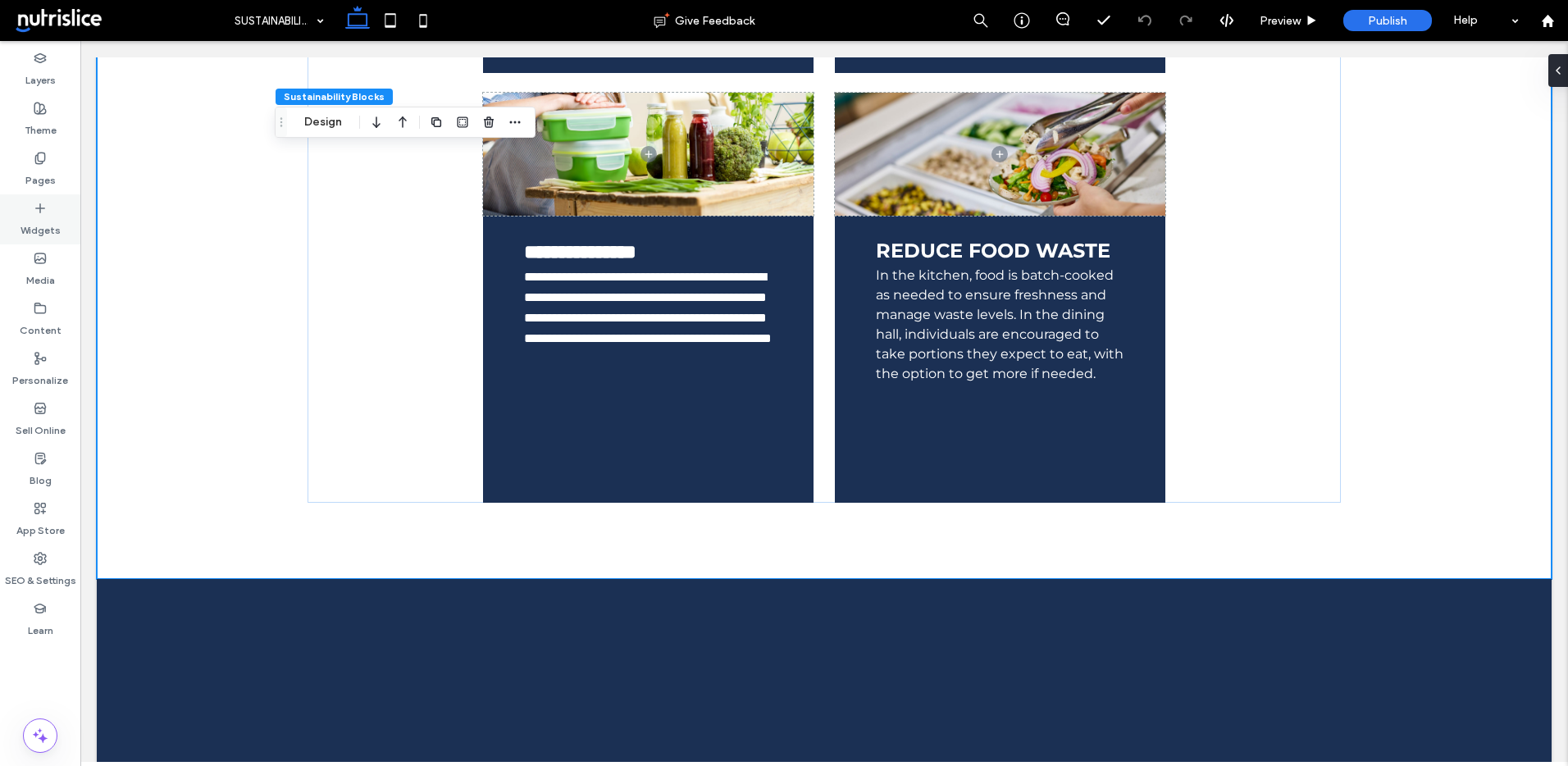
click at [54, 227] on label "Widgets" at bounding box center [40, 227] width 40 height 23
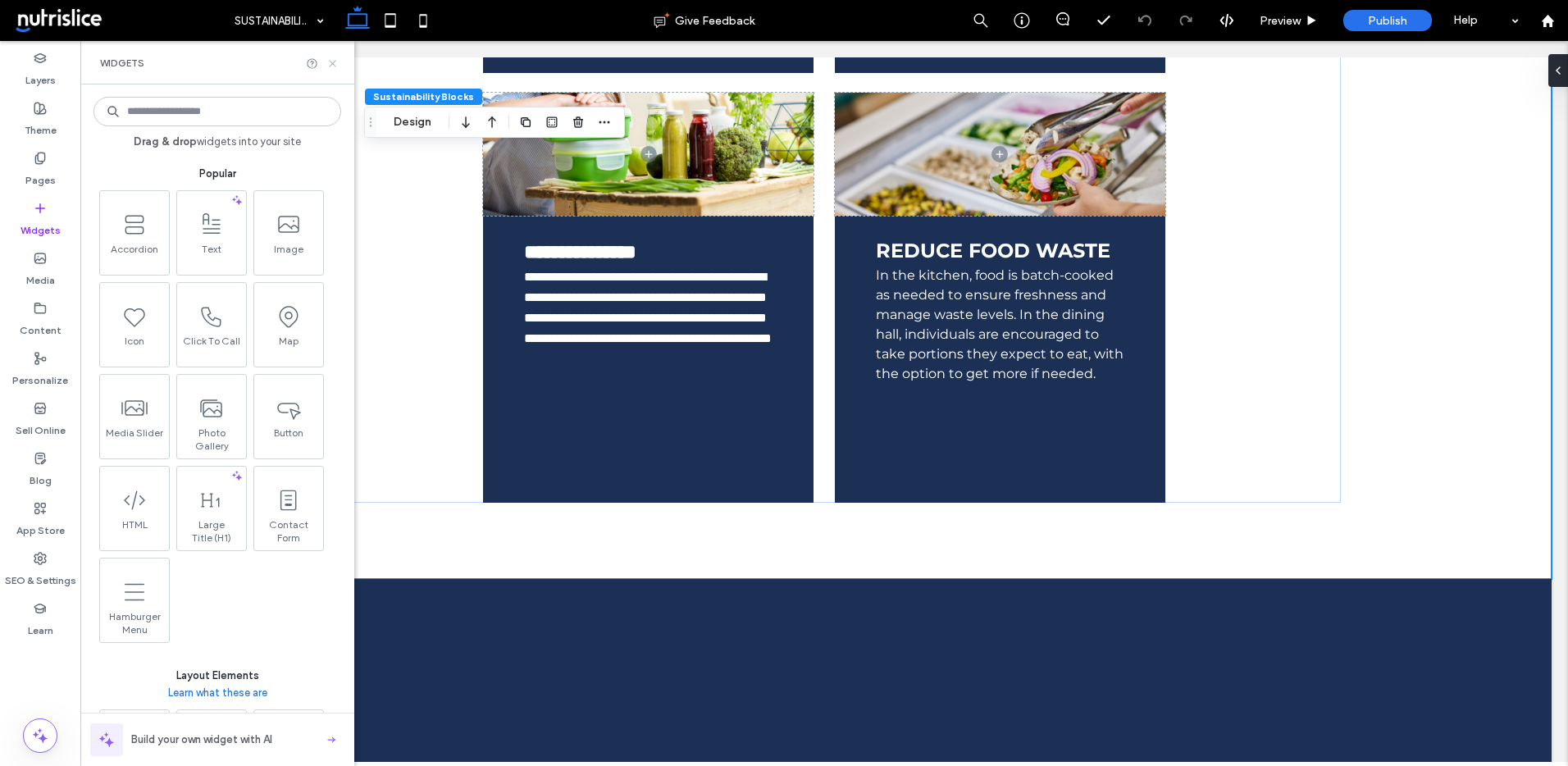
click at [331, 61] on icon at bounding box center [333, 63] width 13 height 12
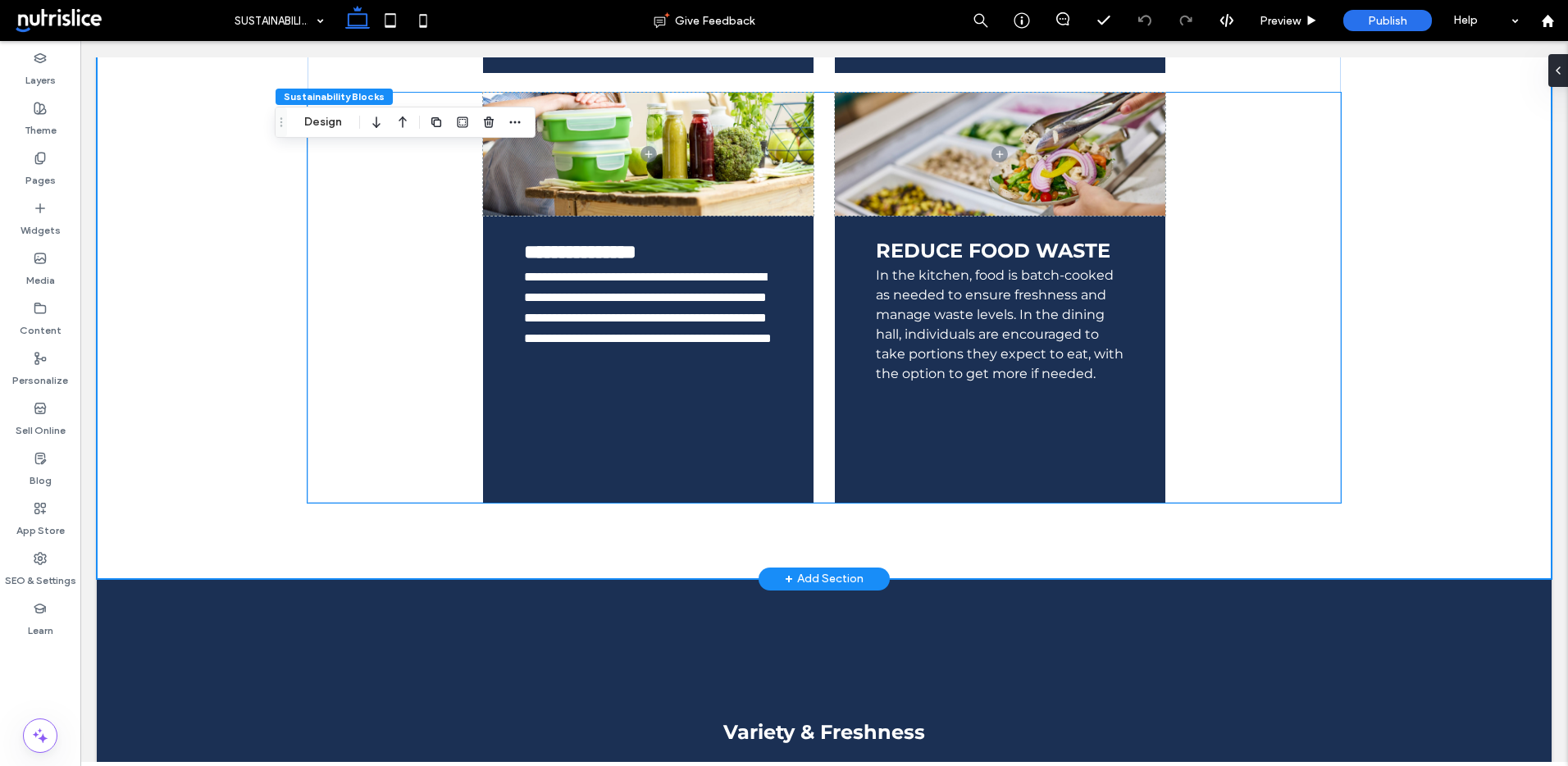
click at [366, 177] on div "**********" at bounding box center [823, 297] width 1033 height 410
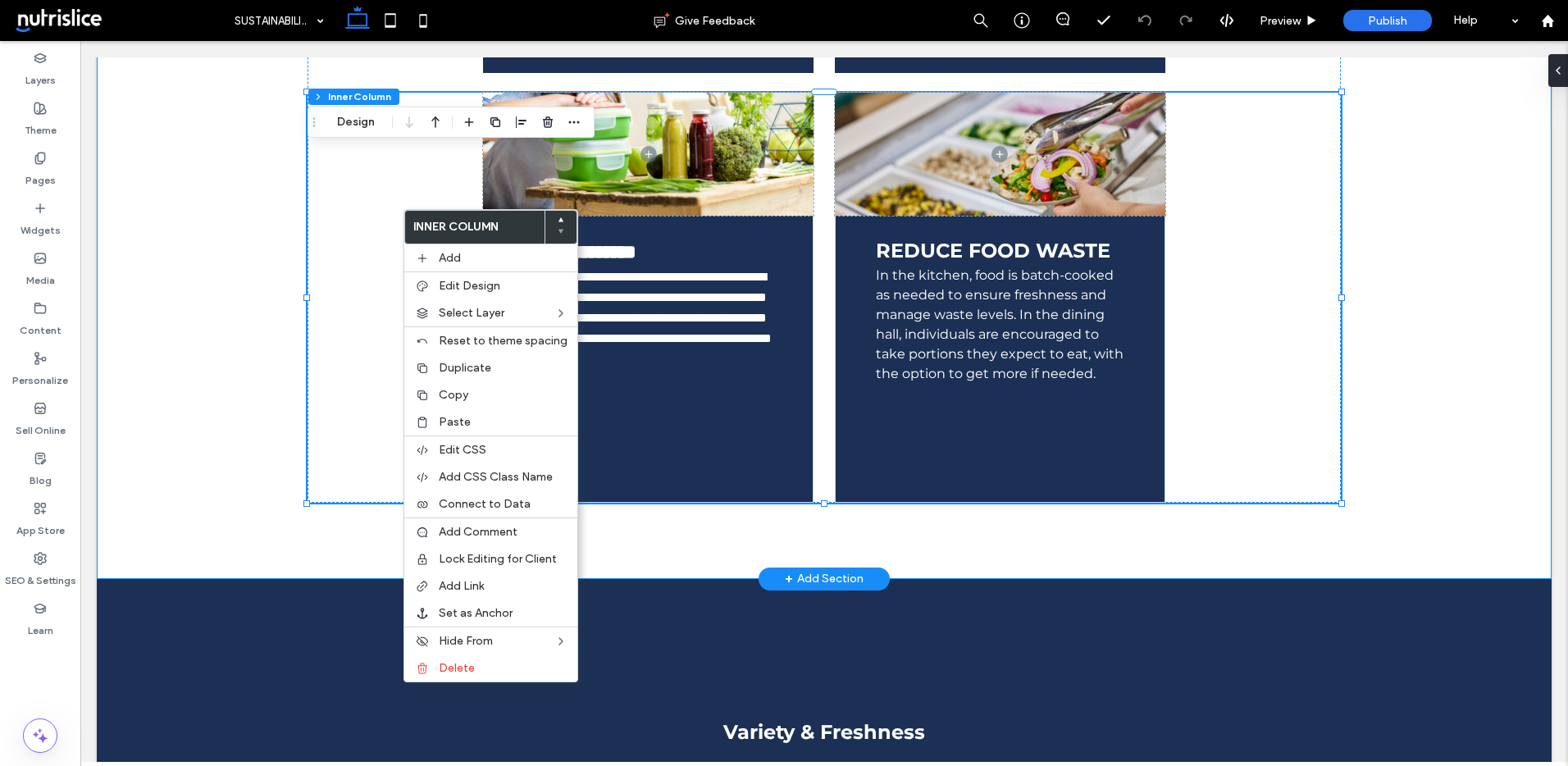
click at [249, 265] on div "KNOW YOUR SOURCE We proudly partner with local farmers and producers to bring y…" at bounding box center [823, 91] width 1455 height 974
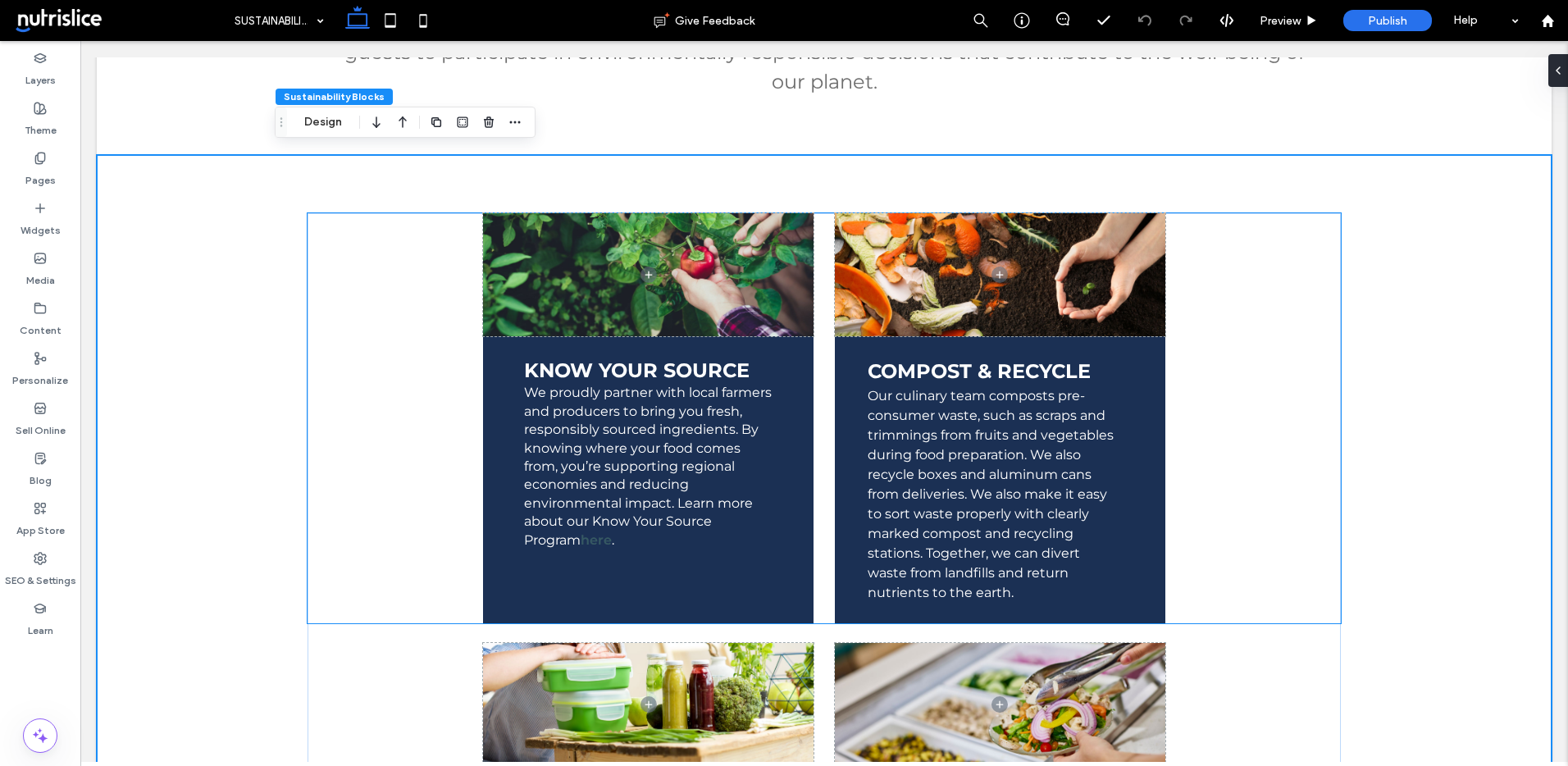
scroll to position [993, 0]
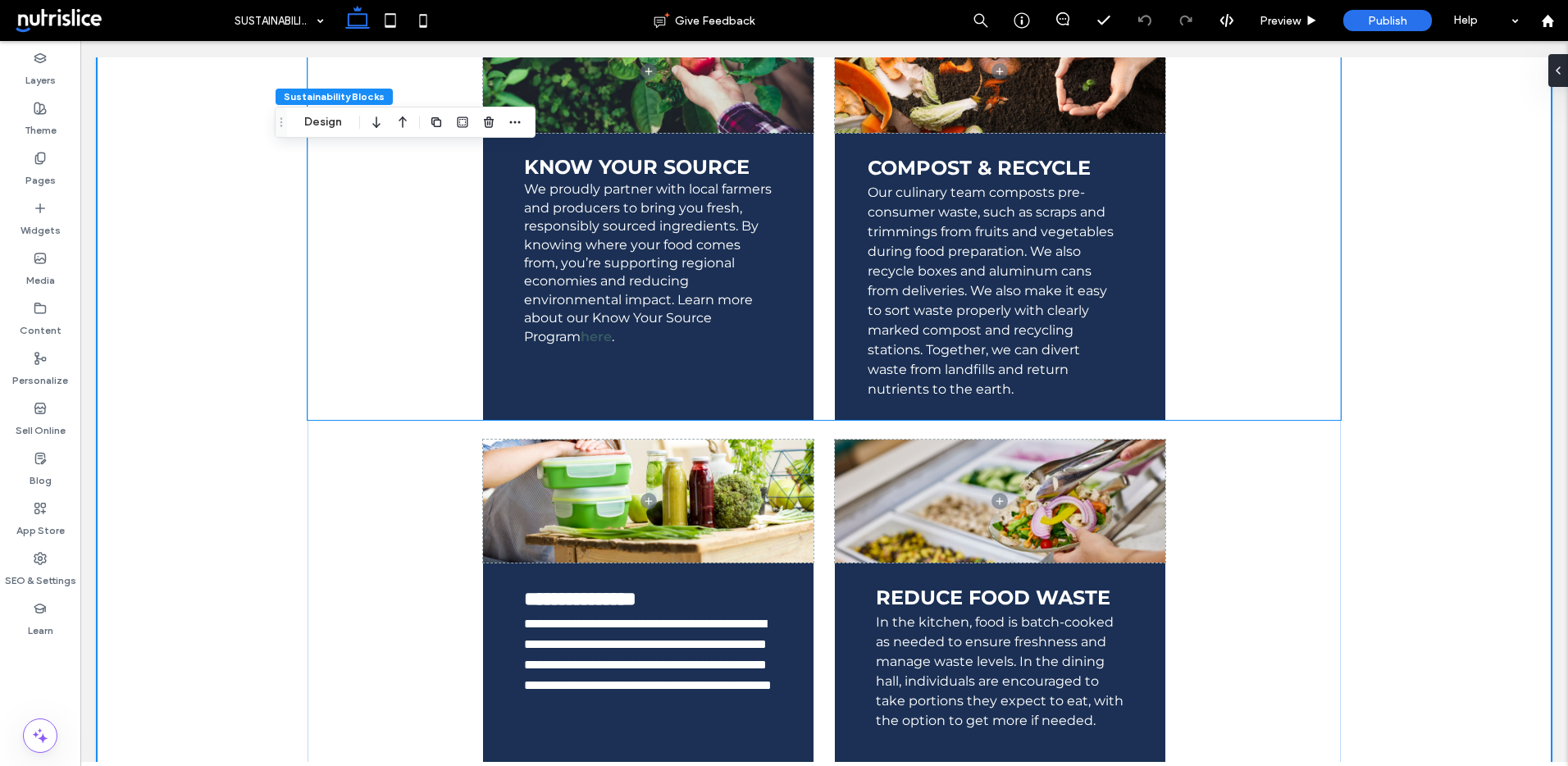
click at [1253, 332] on div "KNOW YOUR SOURCE We proudly partner with local farmers and producers to bring y…" at bounding box center [823, 214] width 1033 height 410
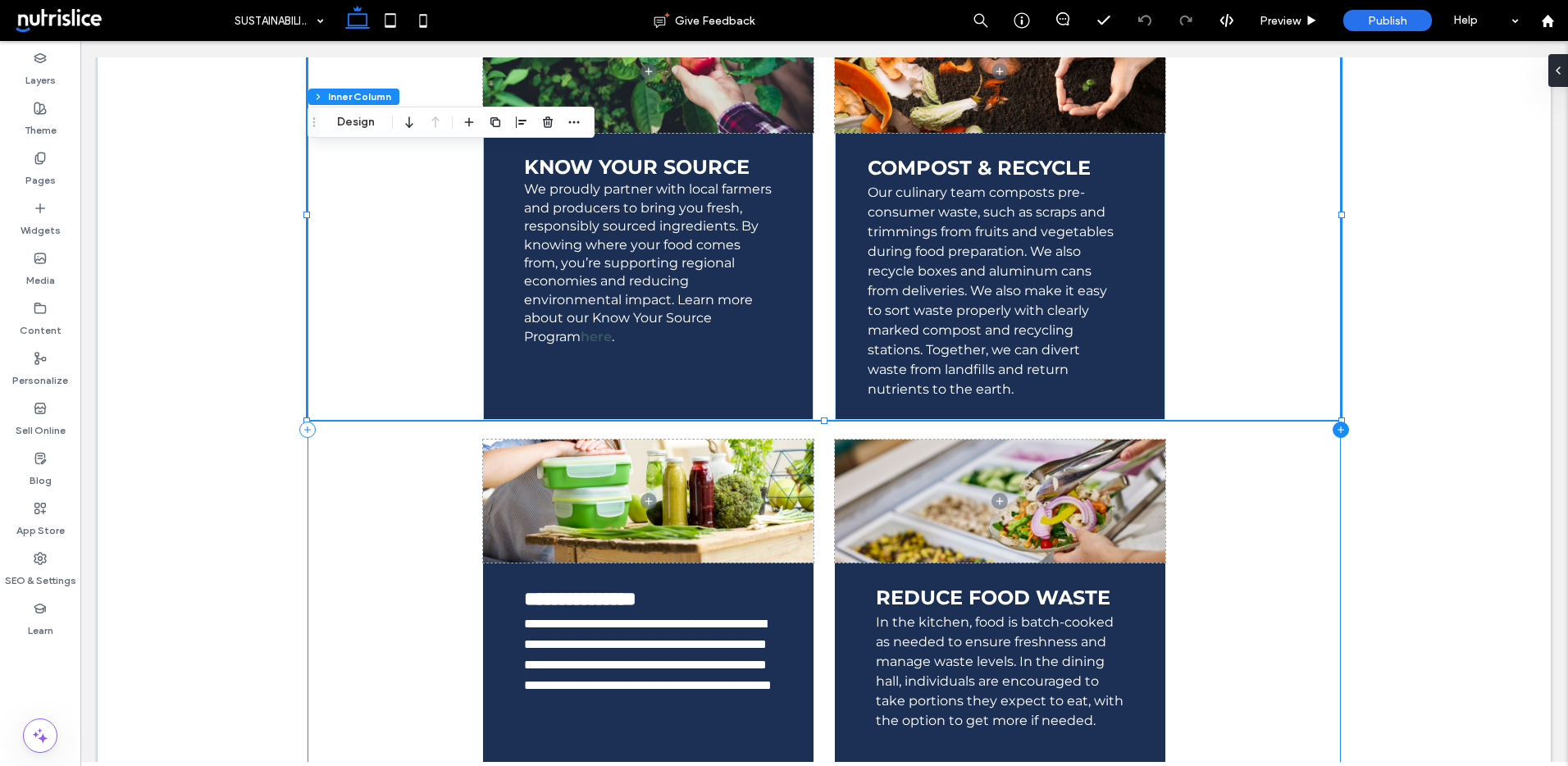
click at [1338, 431] on icon at bounding box center [1341, 429] width 16 height 16
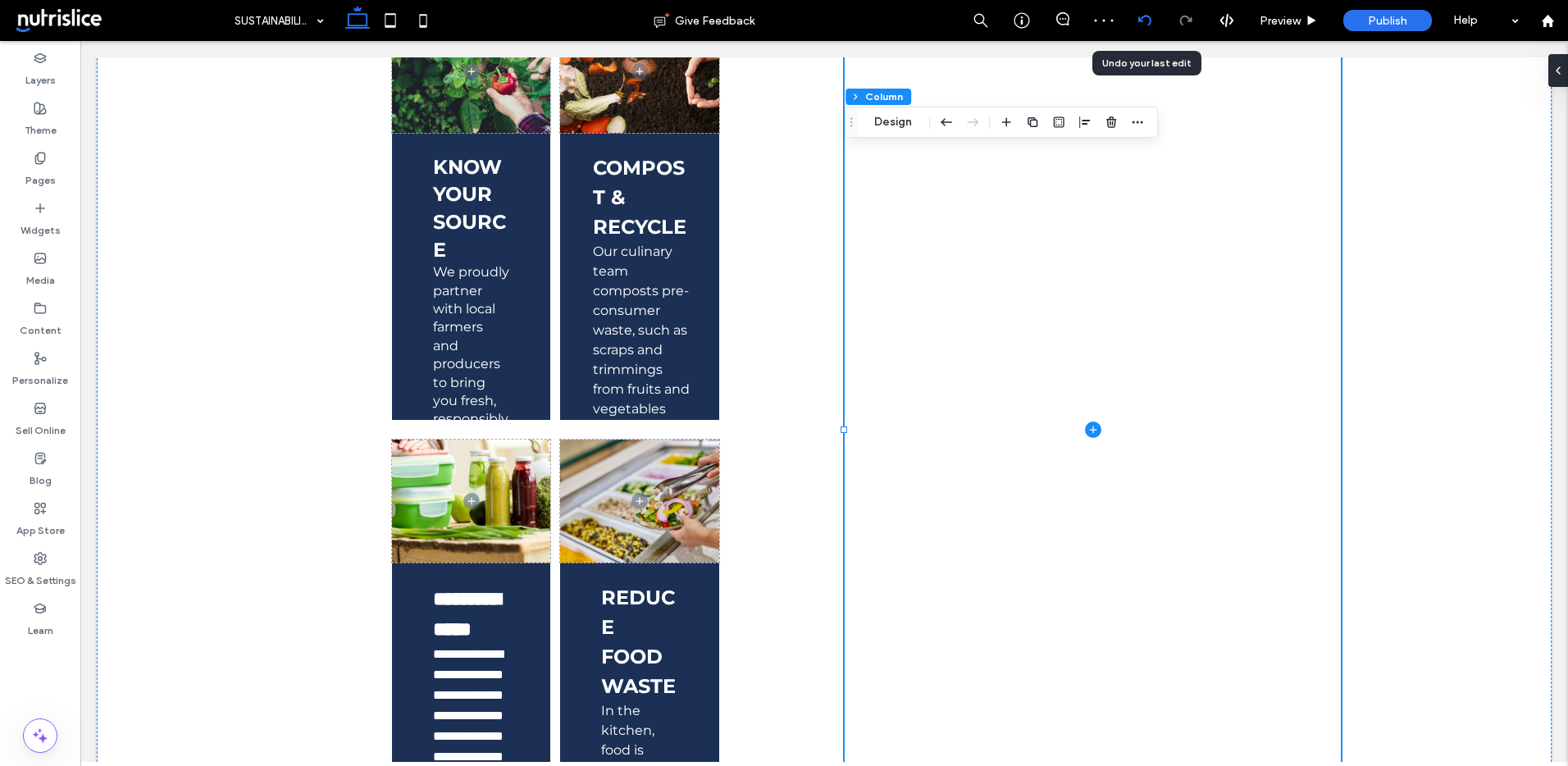
click at [1138, 25] on icon at bounding box center [1145, 21] width 13 height 13
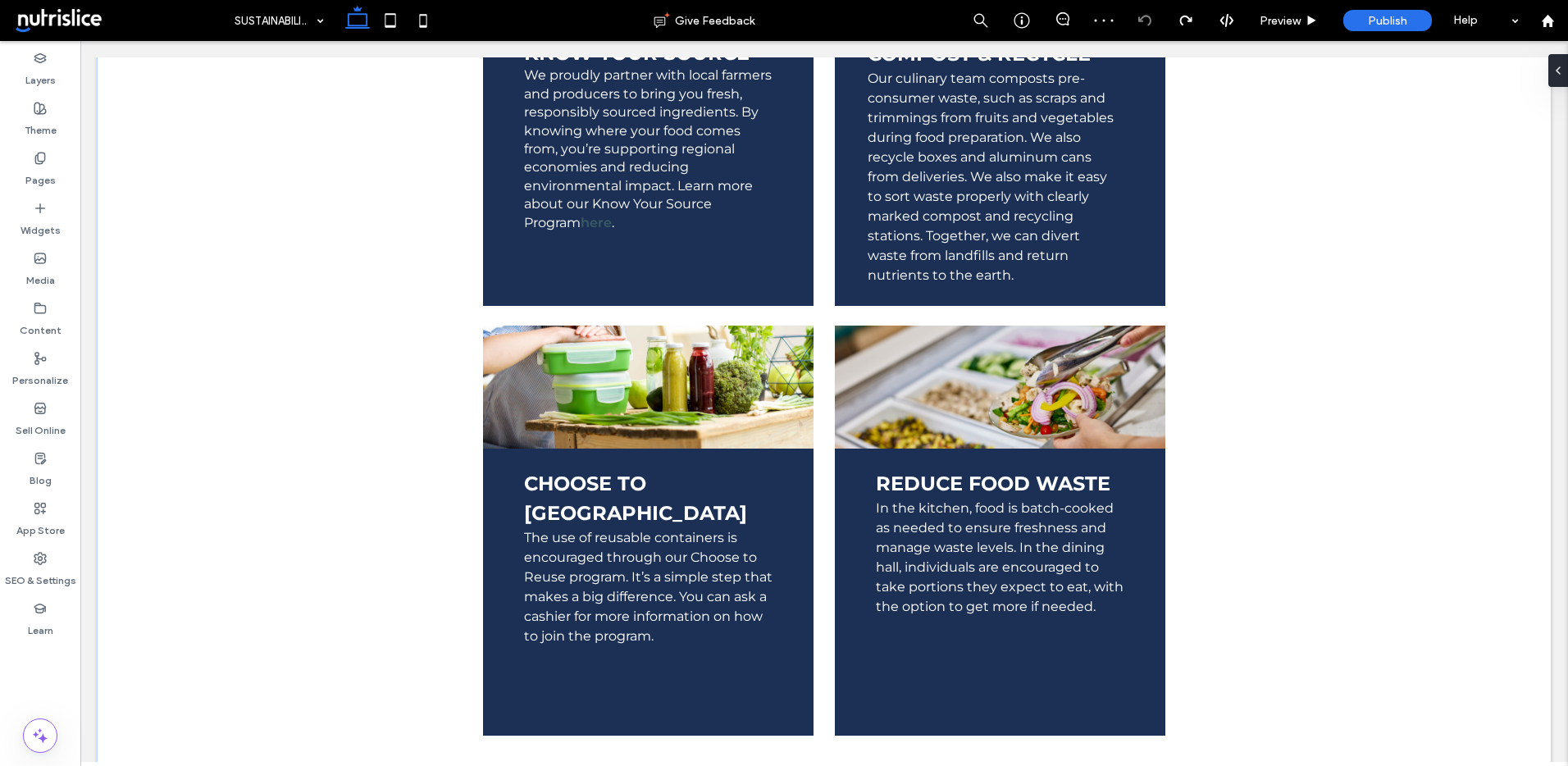
scroll to position [1274, 0]
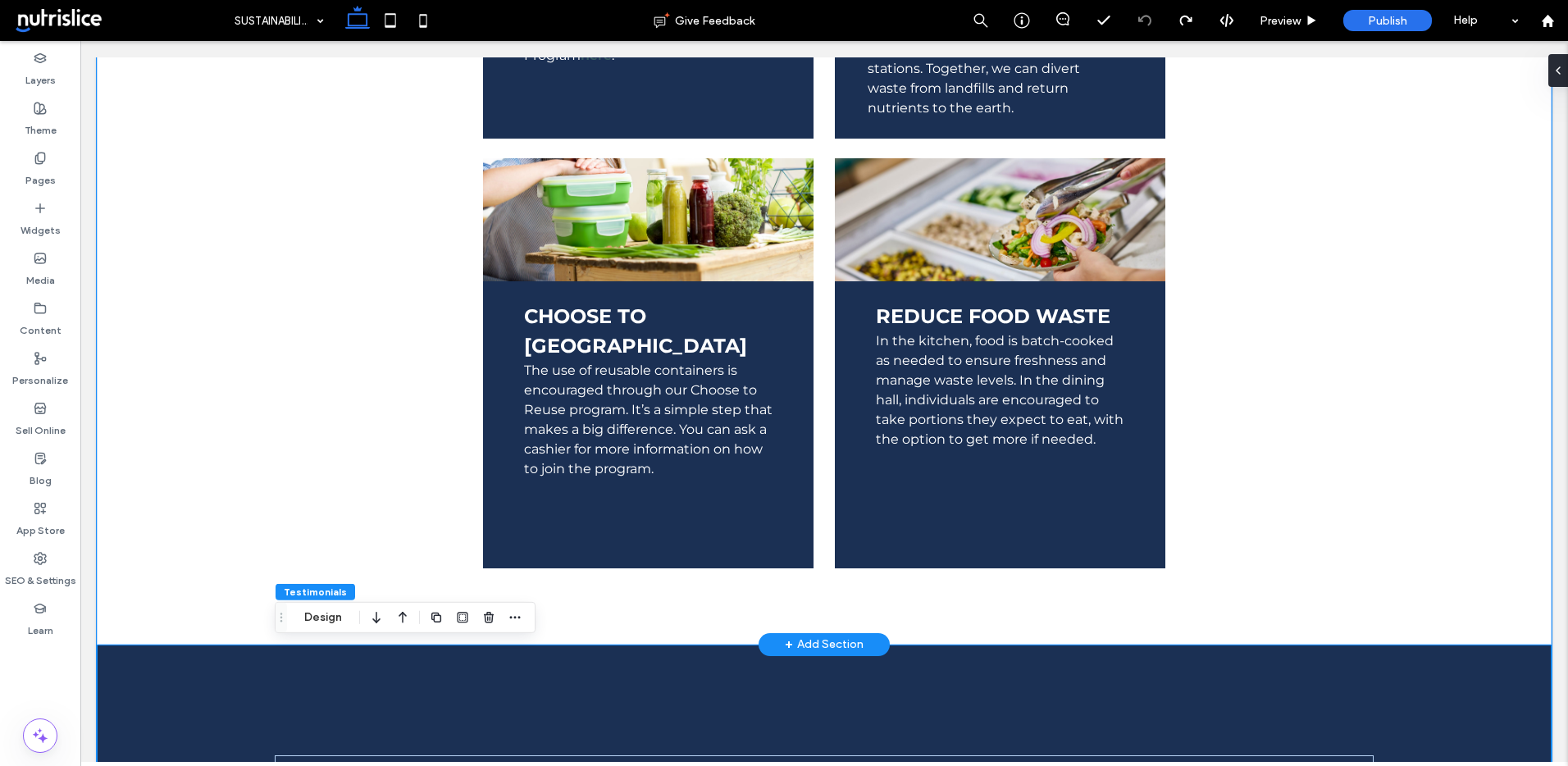
click at [726, 609] on div "KNOW YOUR SOURCE We proudly partner with local farmers and producers to bring y…" at bounding box center [824, 157] width 1099 height 974
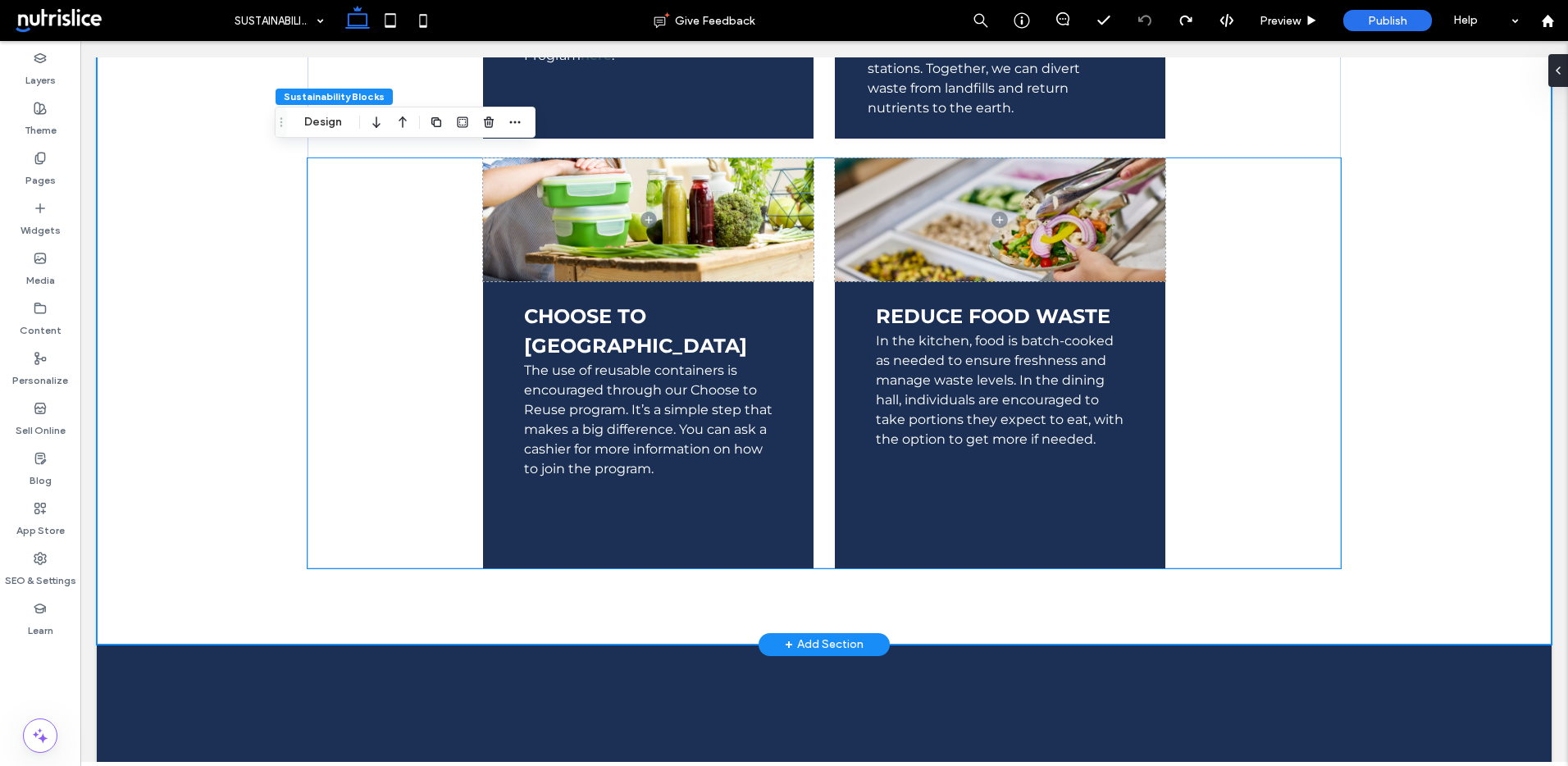
click at [1240, 327] on div "CHOOSE TO REUSE The use of reusable containers is encouraged through our Choose…" at bounding box center [823, 362] width 1033 height 410
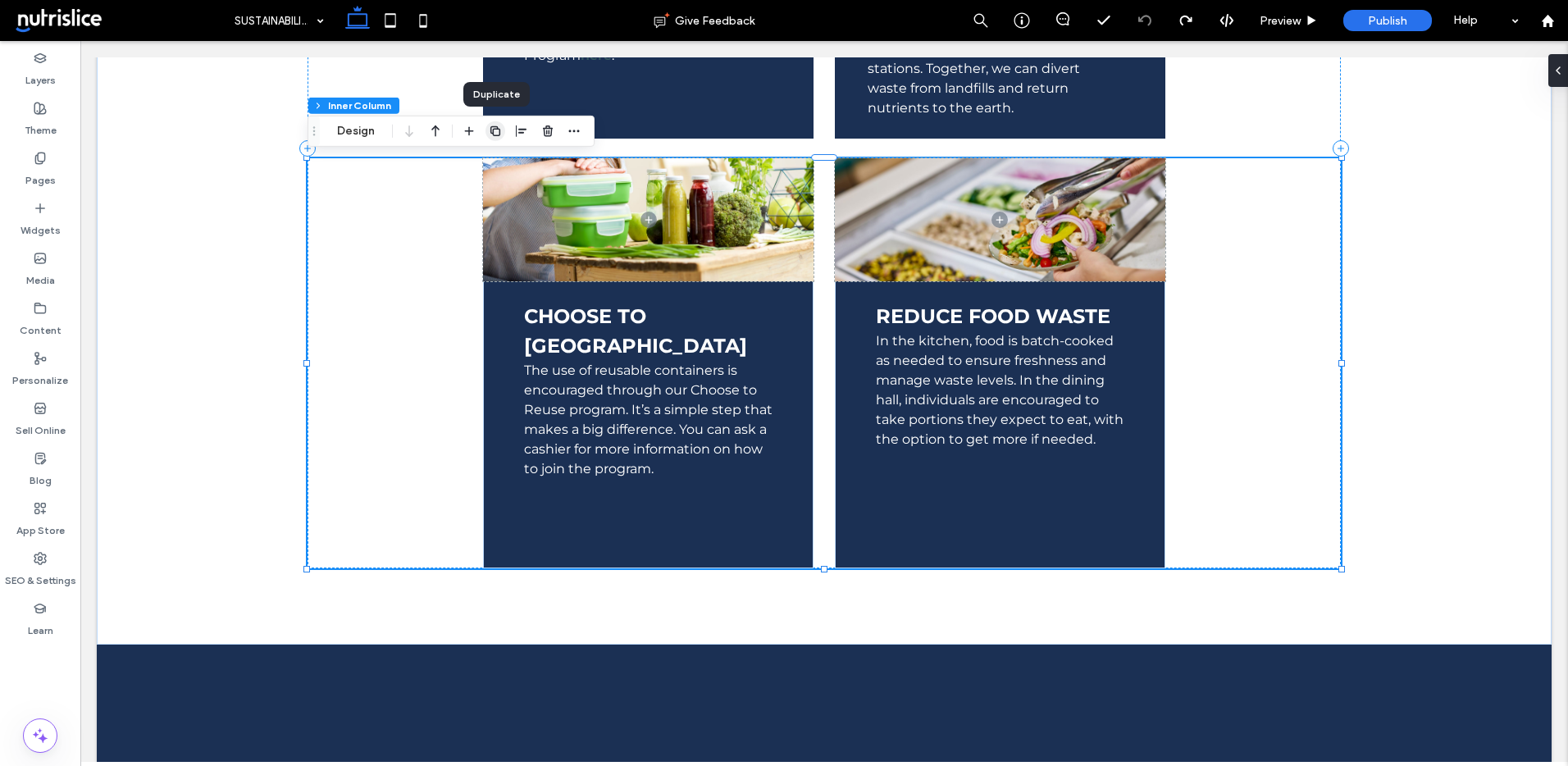
click at [491, 128] on icon "button" at bounding box center [495, 131] width 13 height 13
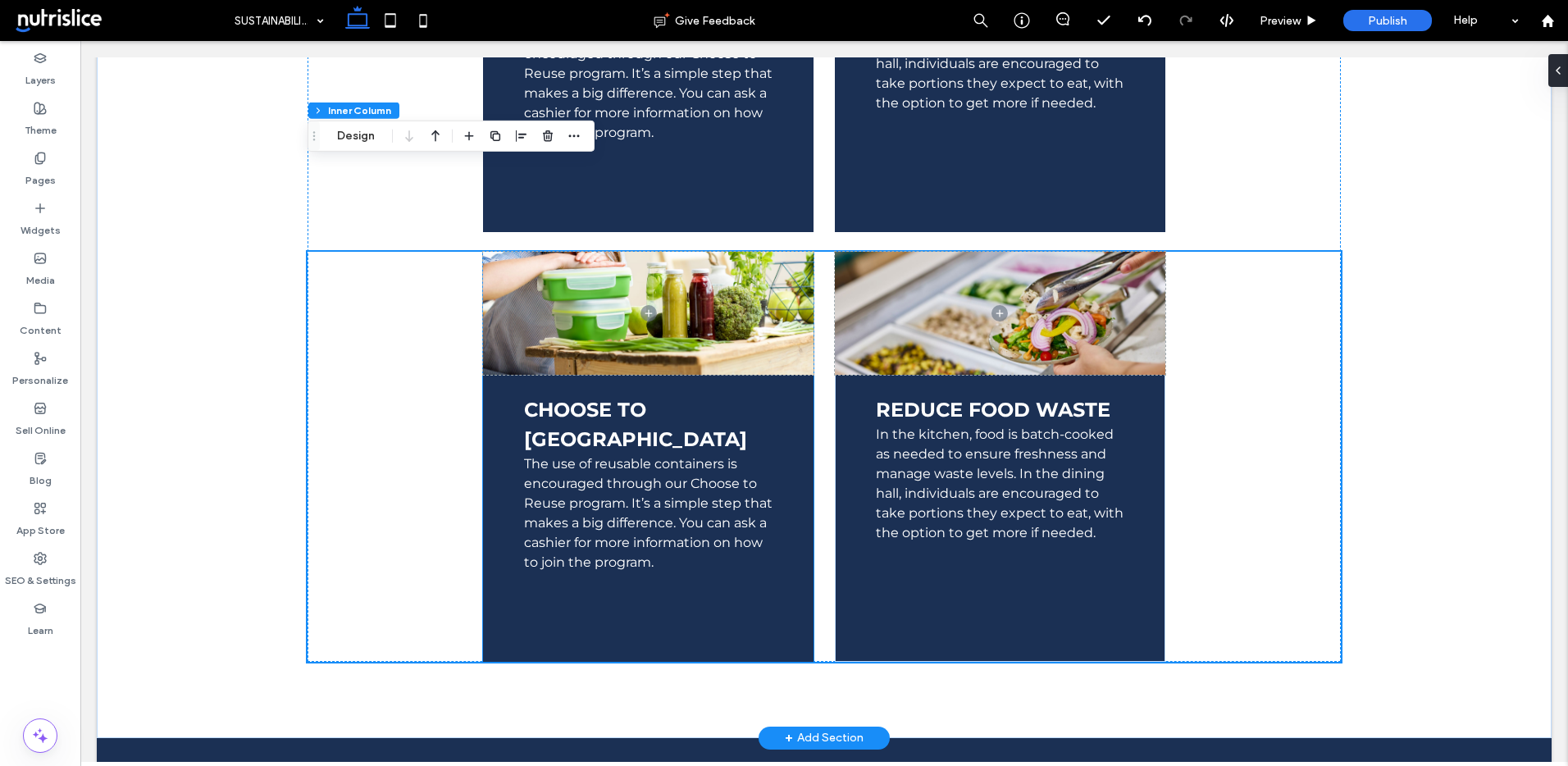
scroll to position [1699, 0]
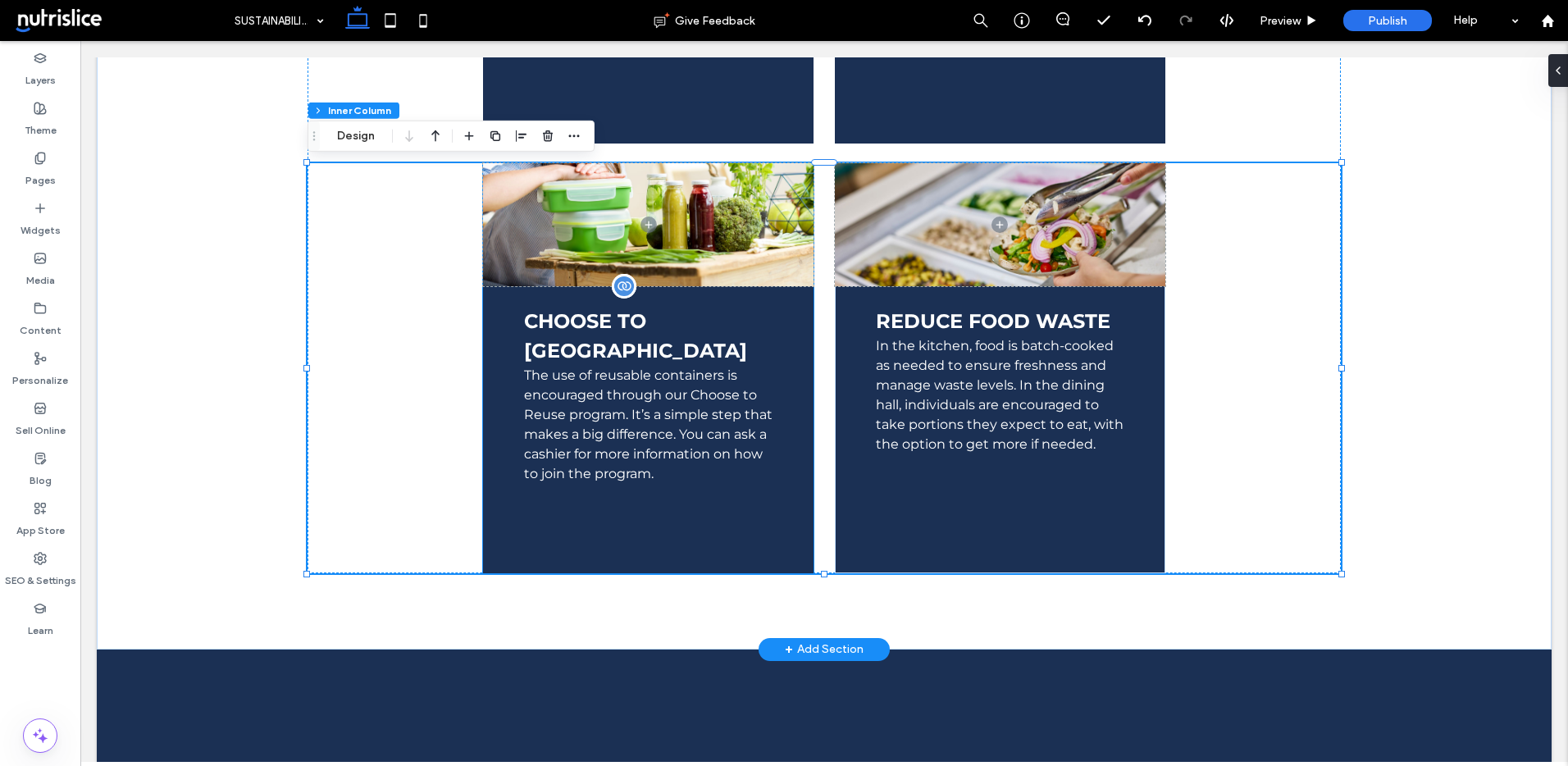
click at [547, 331] on span "CHOOSE TO [GEOGRAPHIC_DATA]" at bounding box center [636, 336] width 223 height 54
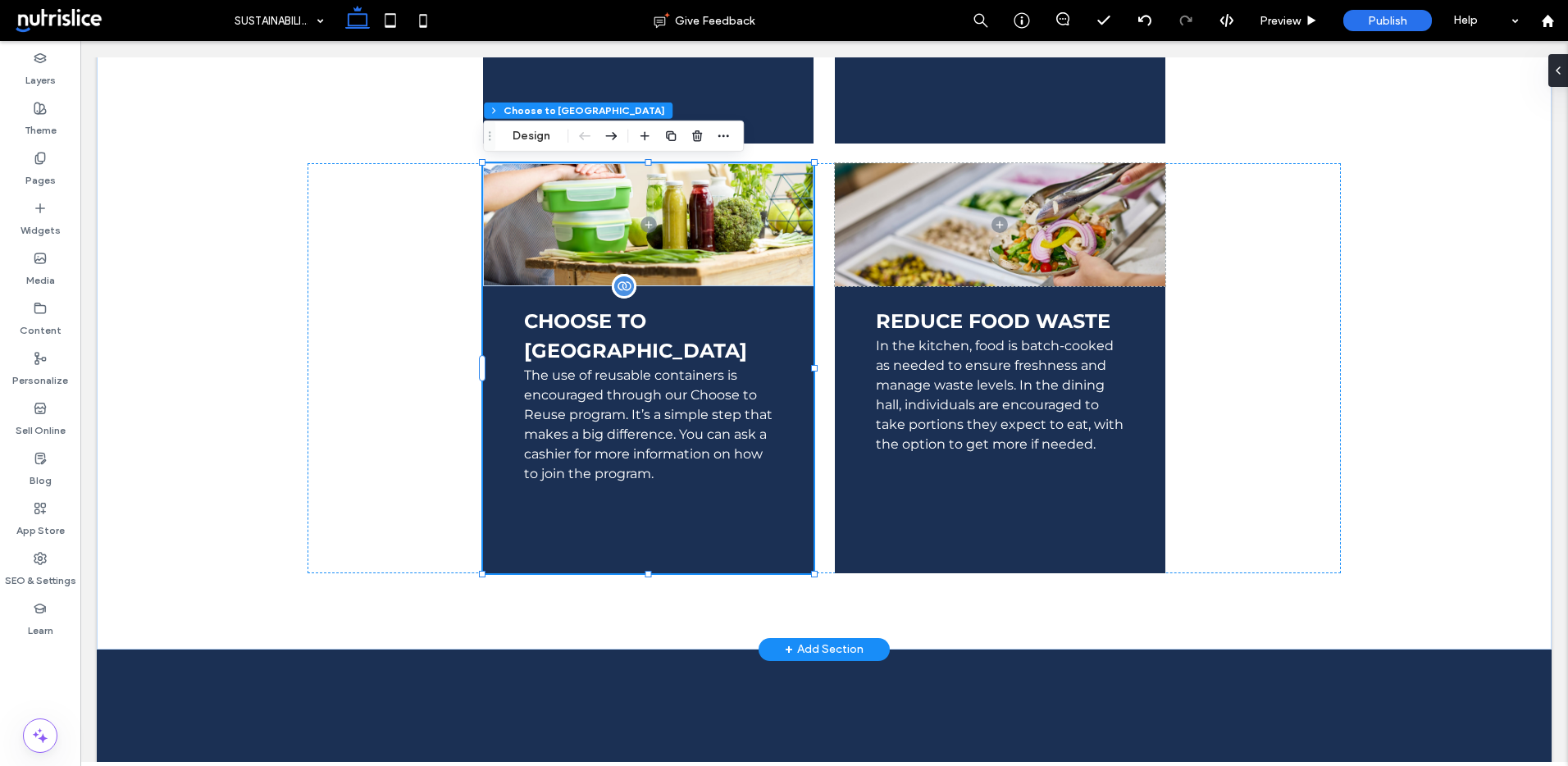
click at [547, 331] on span "CHOOSE TO [GEOGRAPHIC_DATA]" at bounding box center [636, 336] width 223 height 54
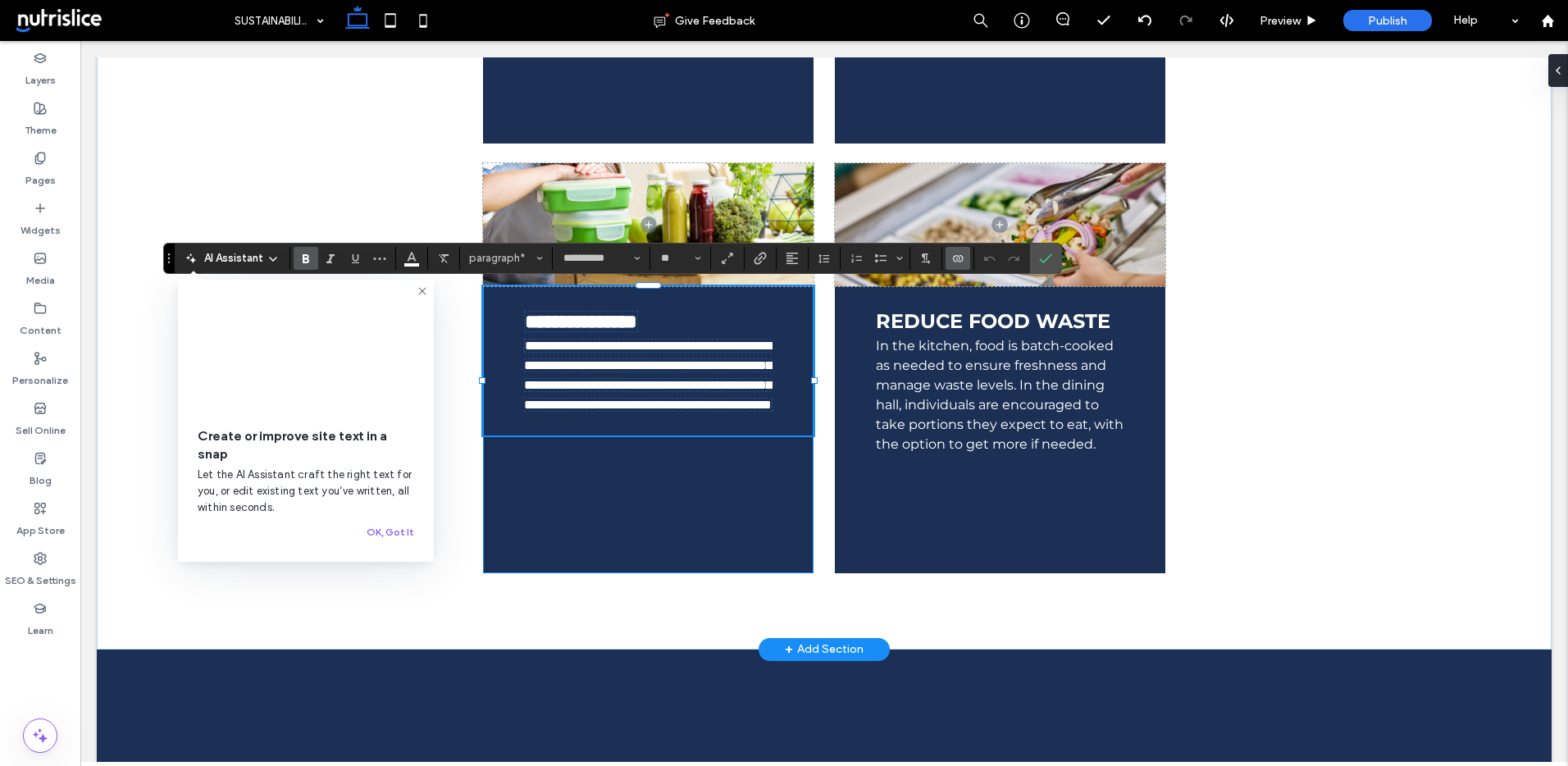
click at [598, 529] on div "**********" at bounding box center [648, 368] width 330 height 410
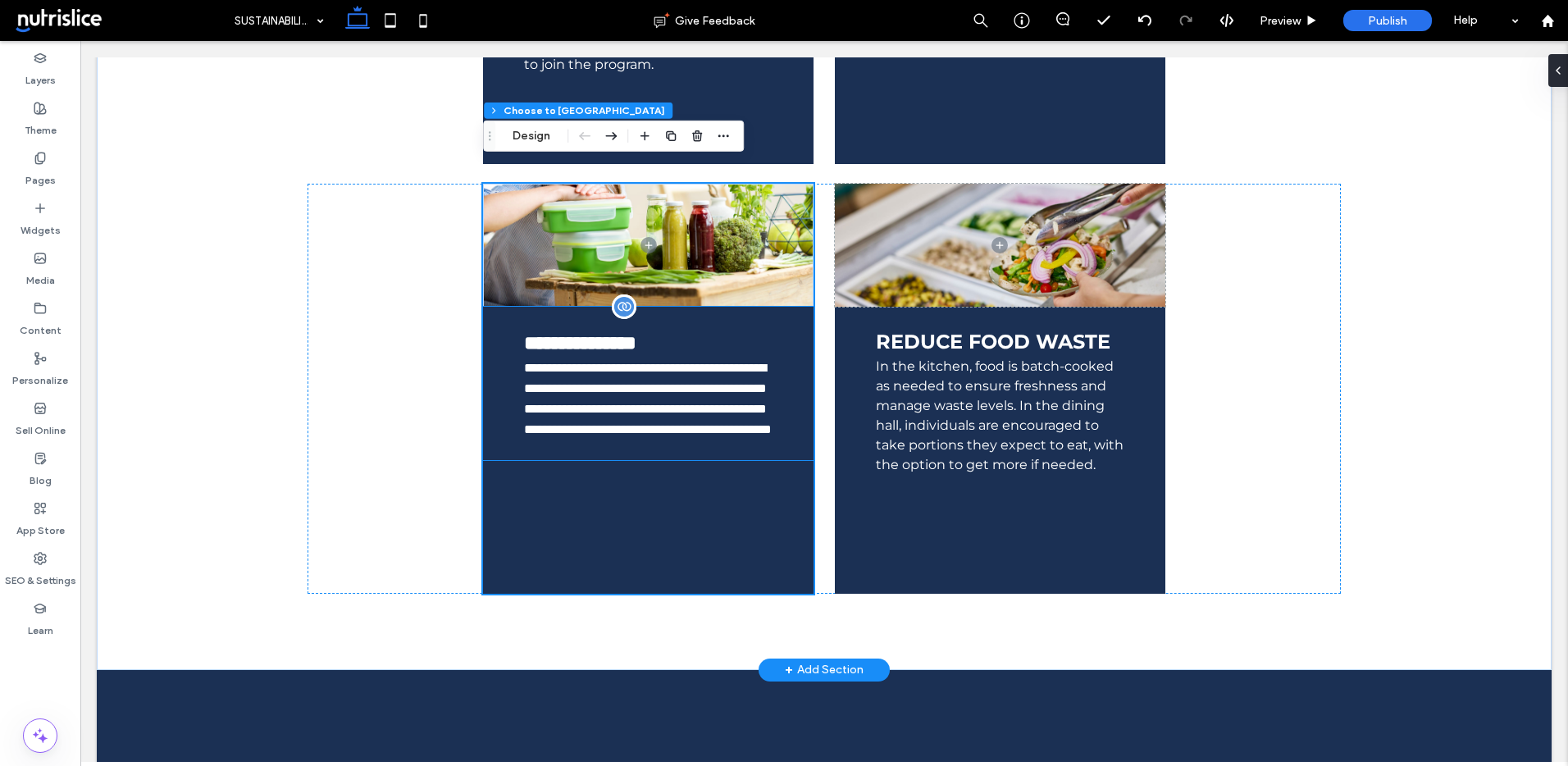
scroll to position [1634, 0]
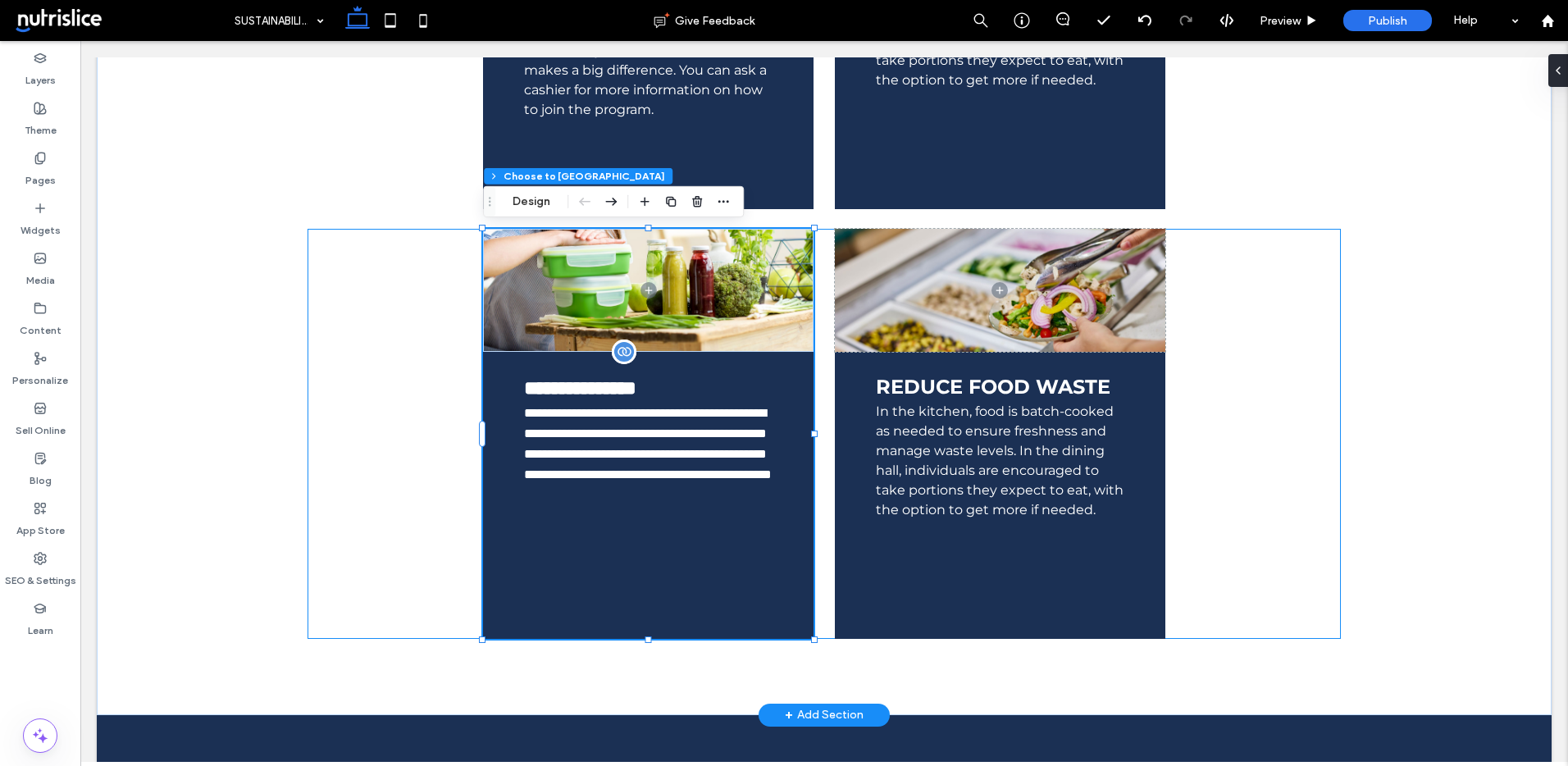
click at [1273, 290] on div "**********" at bounding box center [823, 433] width 1033 height 410
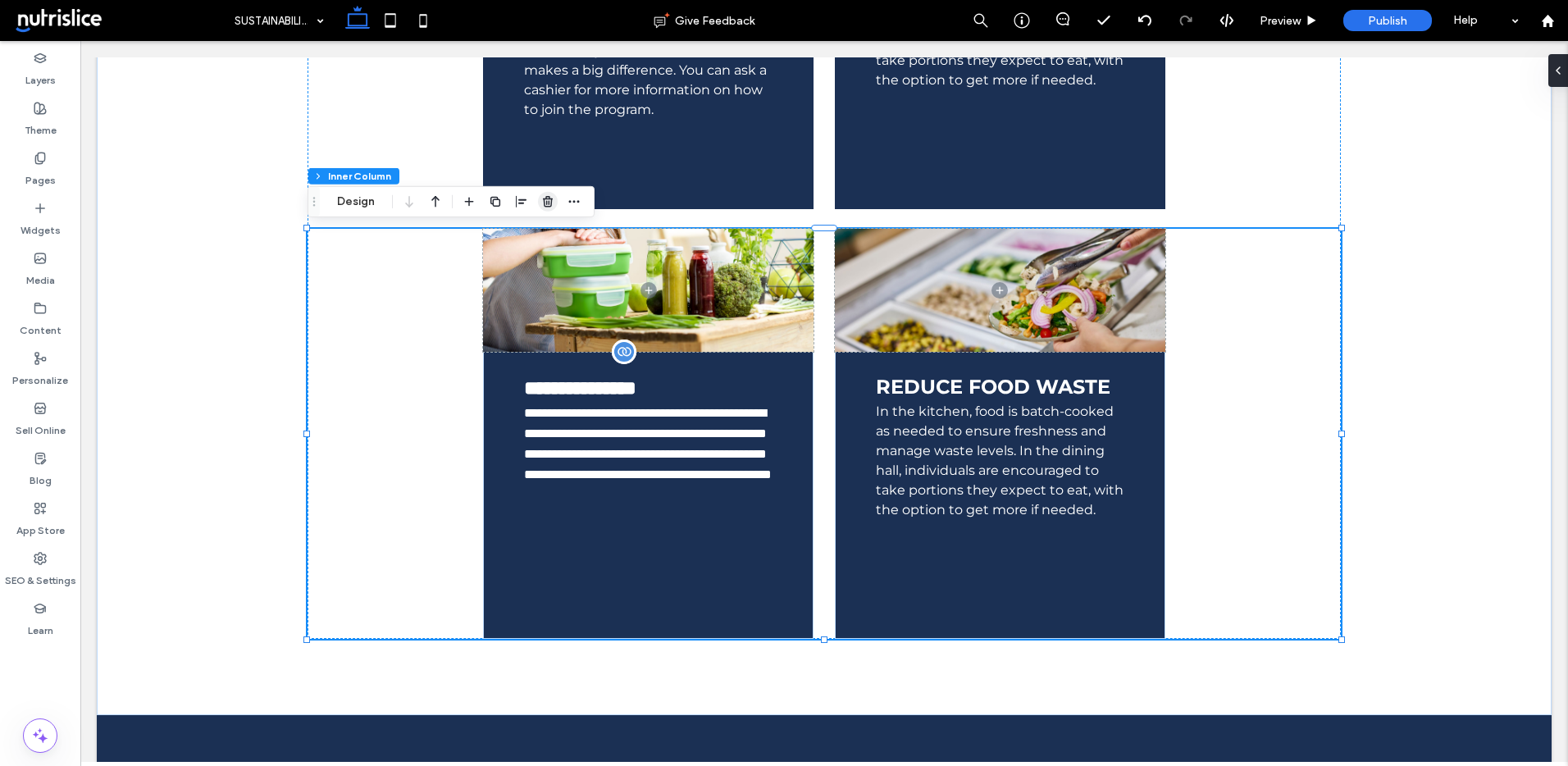
click at [549, 196] on use "button" at bounding box center [547, 202] width 10 height 11
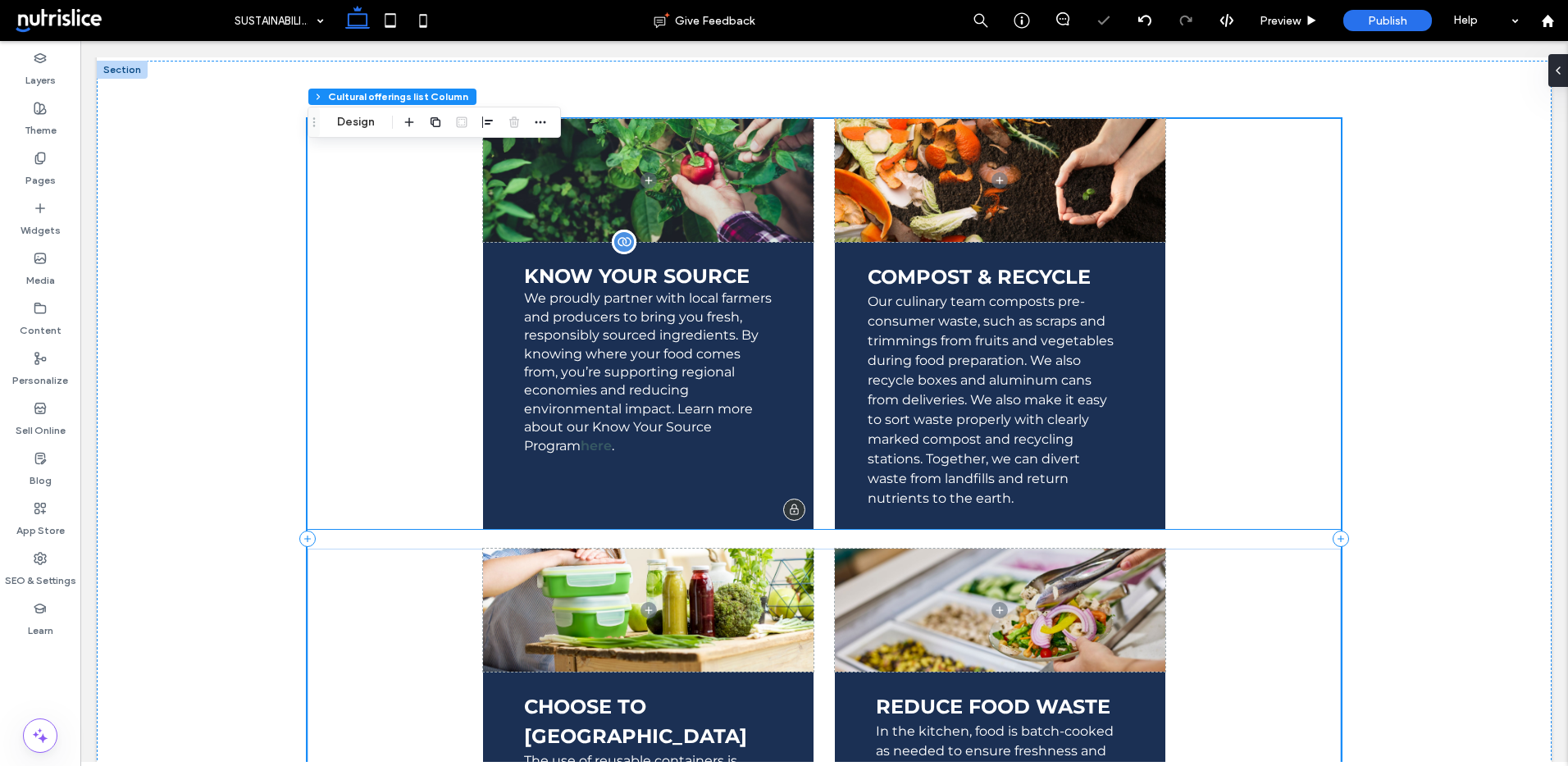
scroll to position [881, 0]
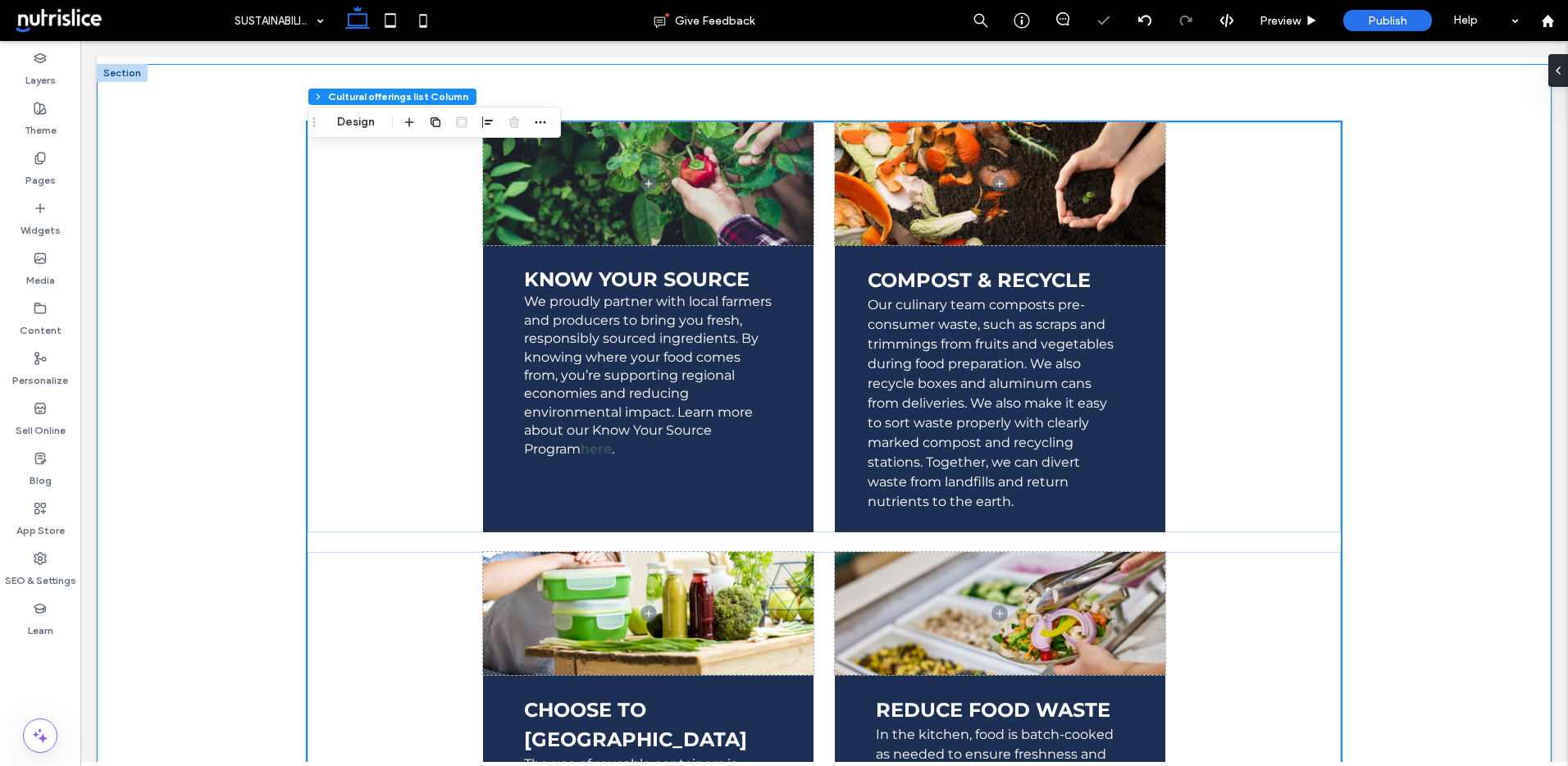
click at [224, 385] on div "KNOW YOUR SOURCE We proudly partner with local farmers and producers to bring y…" at bounding box center [823, 551] width 1455 height 974
